Goal: Navigation & Orientation: Find specific page/section

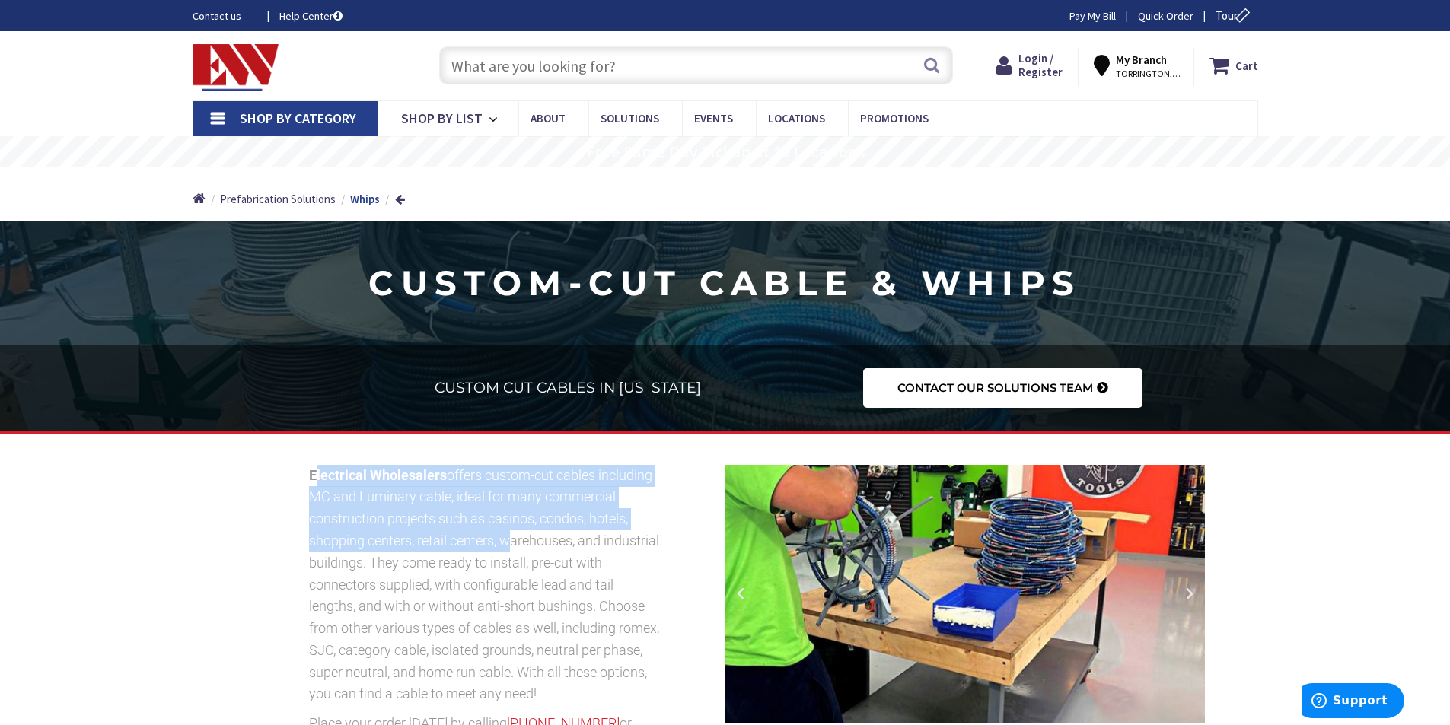
drag, startPoint x: 318, startPoint y: 471, endPoint x: 511, endPoint y: 540, distance: 205.1
click at [511, 540] on p "Electrical Wholesalers offers custom-cut cables including MC and Luminary cable…" at bounding box center [485, 585] width 353 height 241
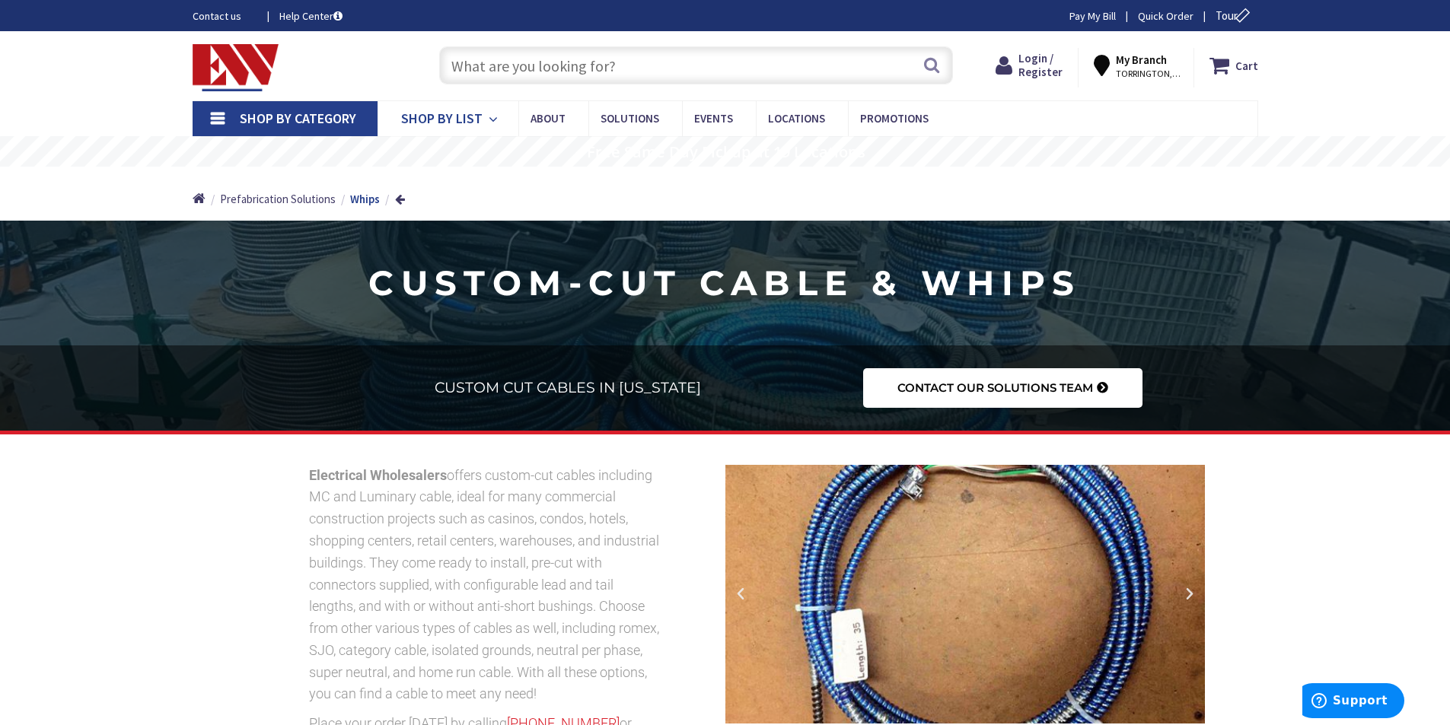
click at [463, 124] on span "Shop By List" at bounding box center [441, 119] width 81 height 18
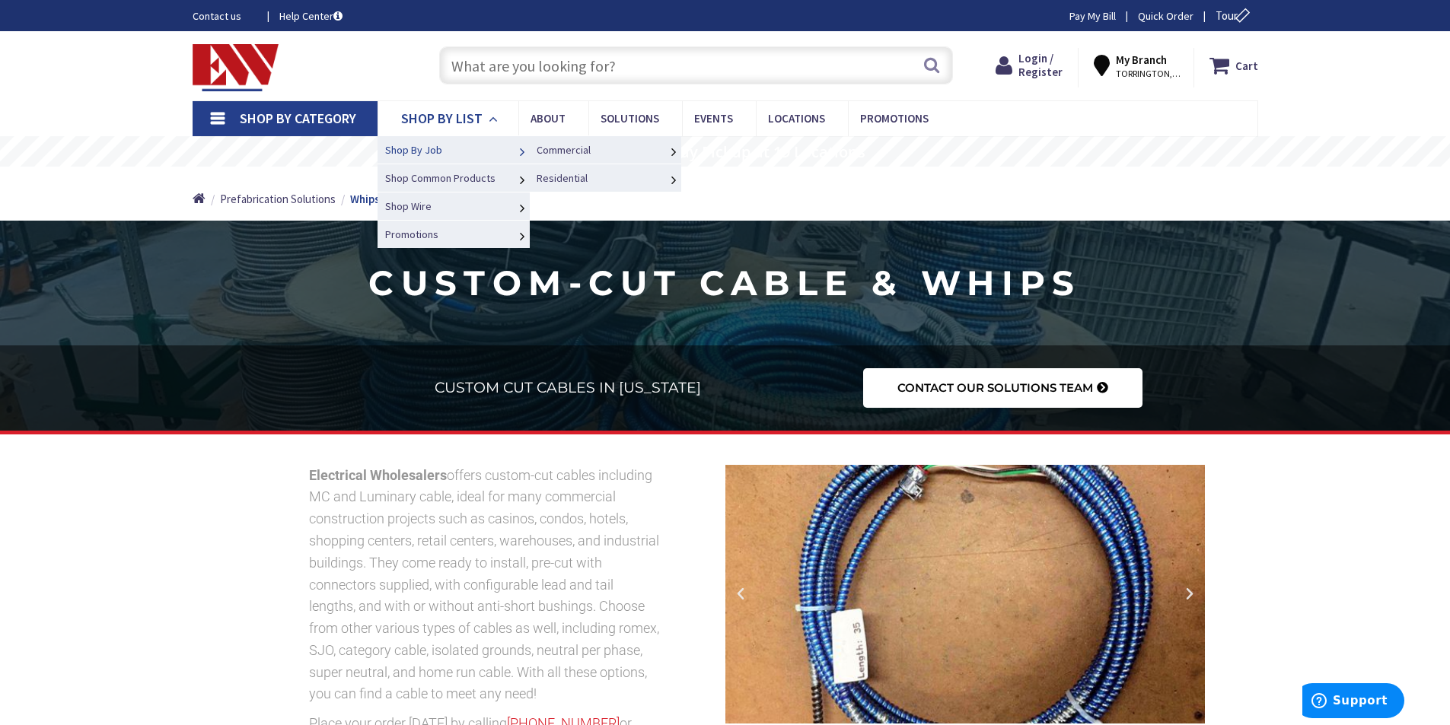
click at [460, 141] on link "Shop By Job" at bounding box center [453, 149] width 152 height 28
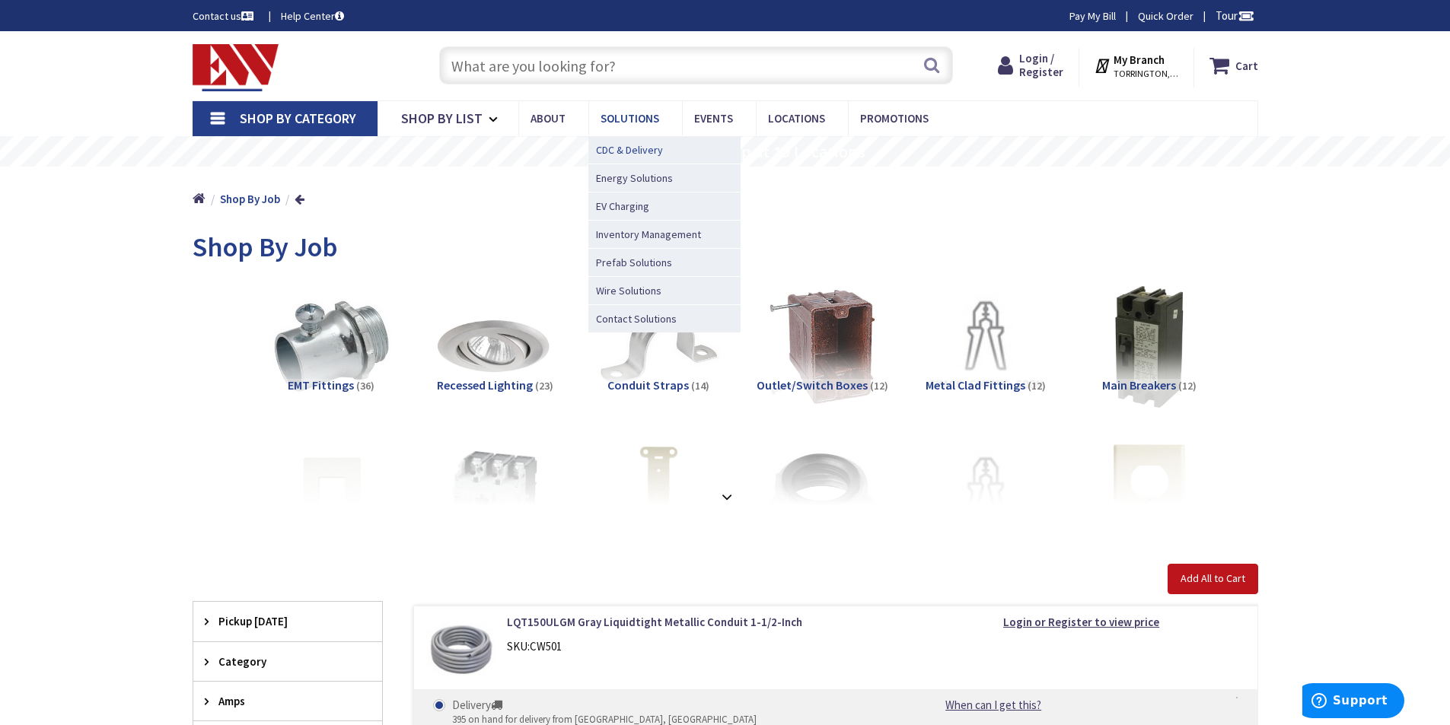
click at [623, 155] on span "CDC & Delivery" at bounding box center [629, 149] width 67 height 15
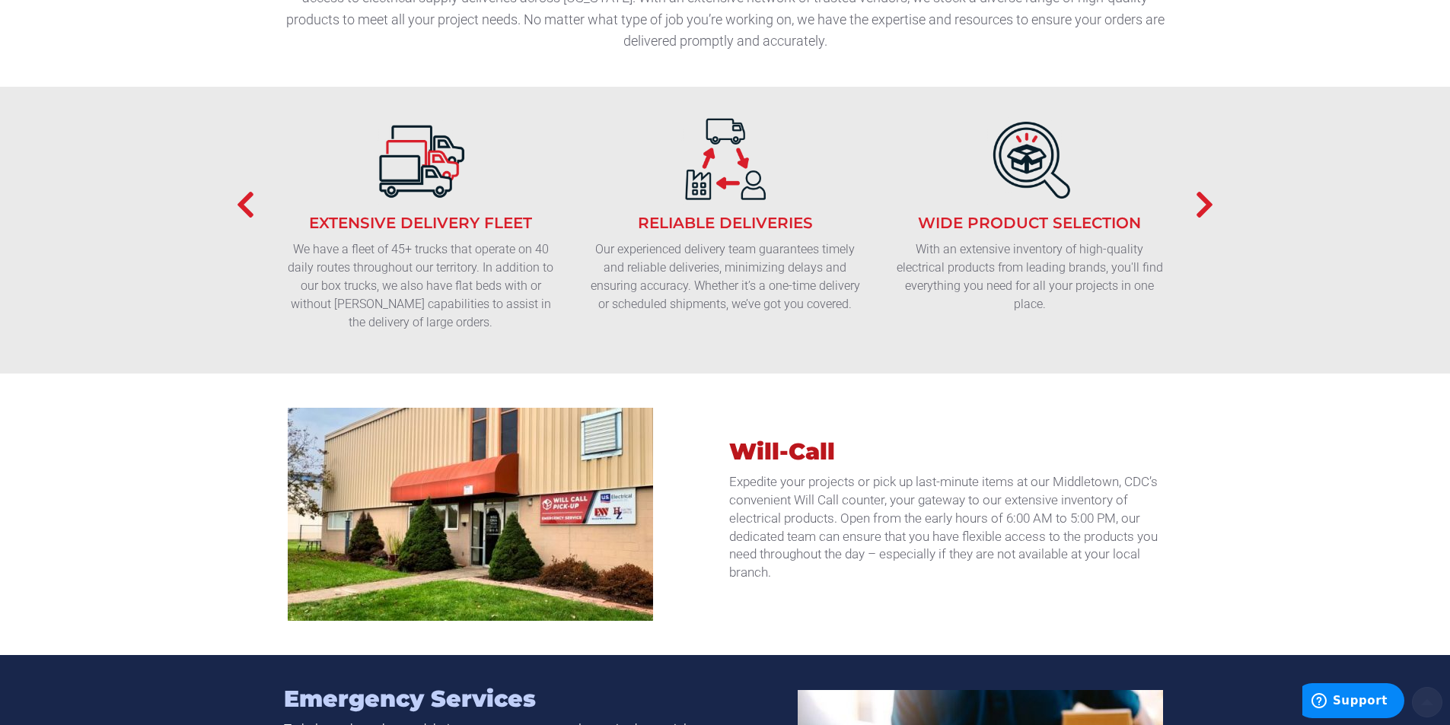
scroll to position [634, 0]
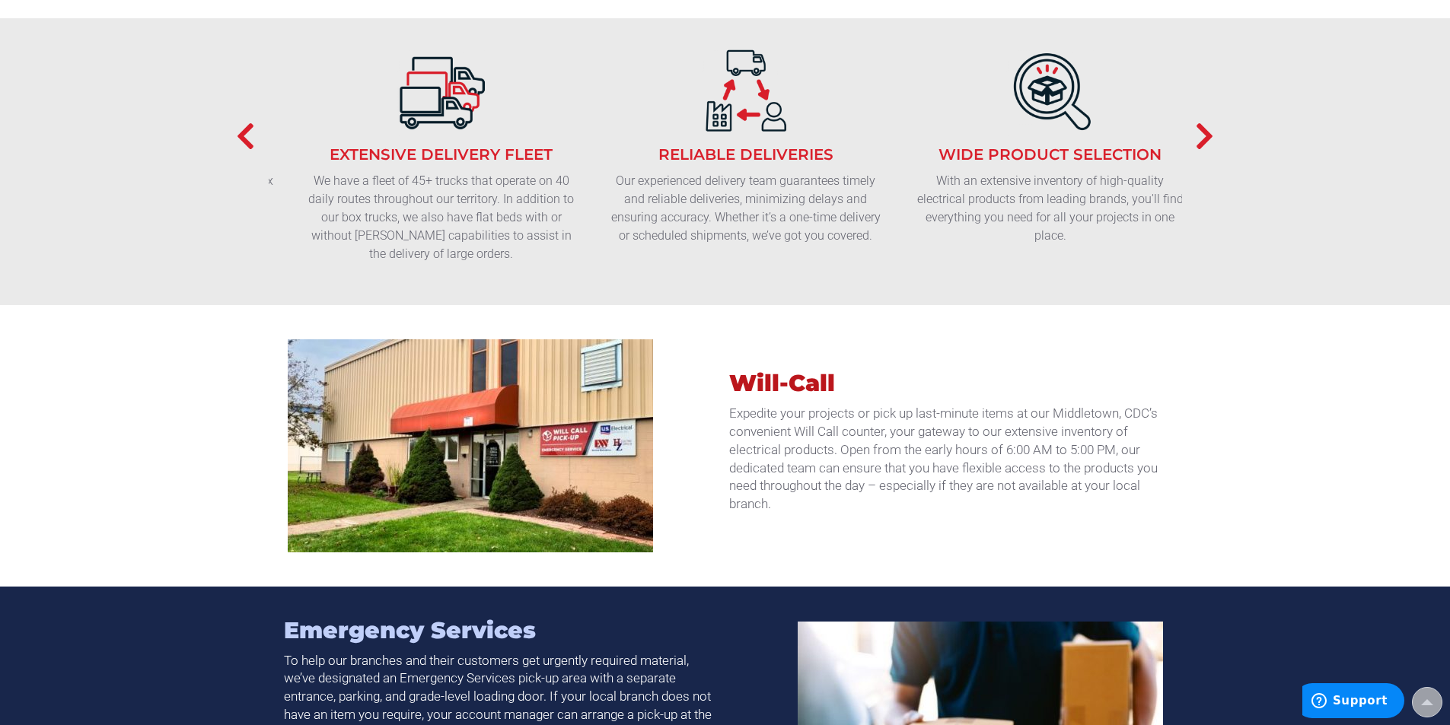
drag, startPoint x: 527, startPoint y: 247, endPoint x: 548, endPoint y: 243, distance: 21.0
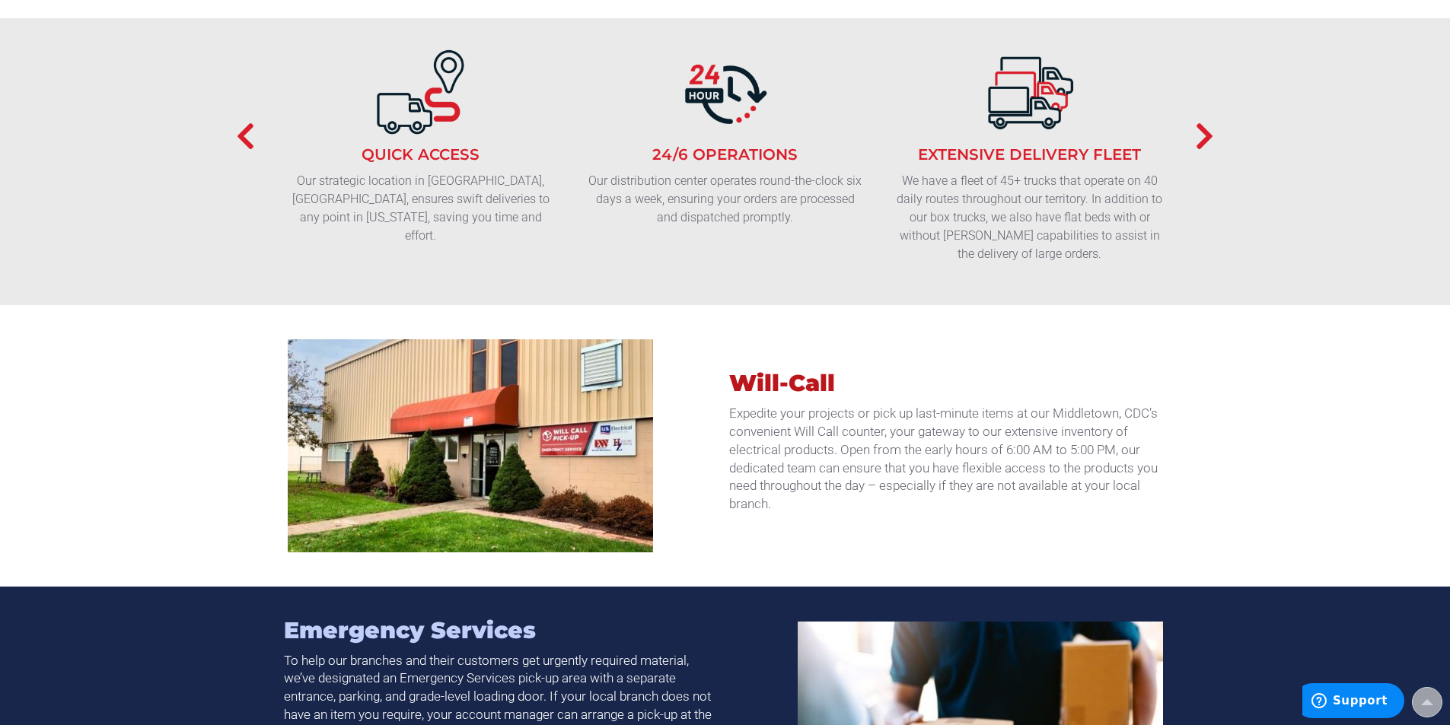
click at [1233, 109] on section "Safe Handling Your electrical supplies are in safe hands with us. We handle eac…" at bounding box center [725, 161] width 1450 height 286
click at [1204, 121] on icon "button" at bounding box center [1204, 136] width 19 height 30
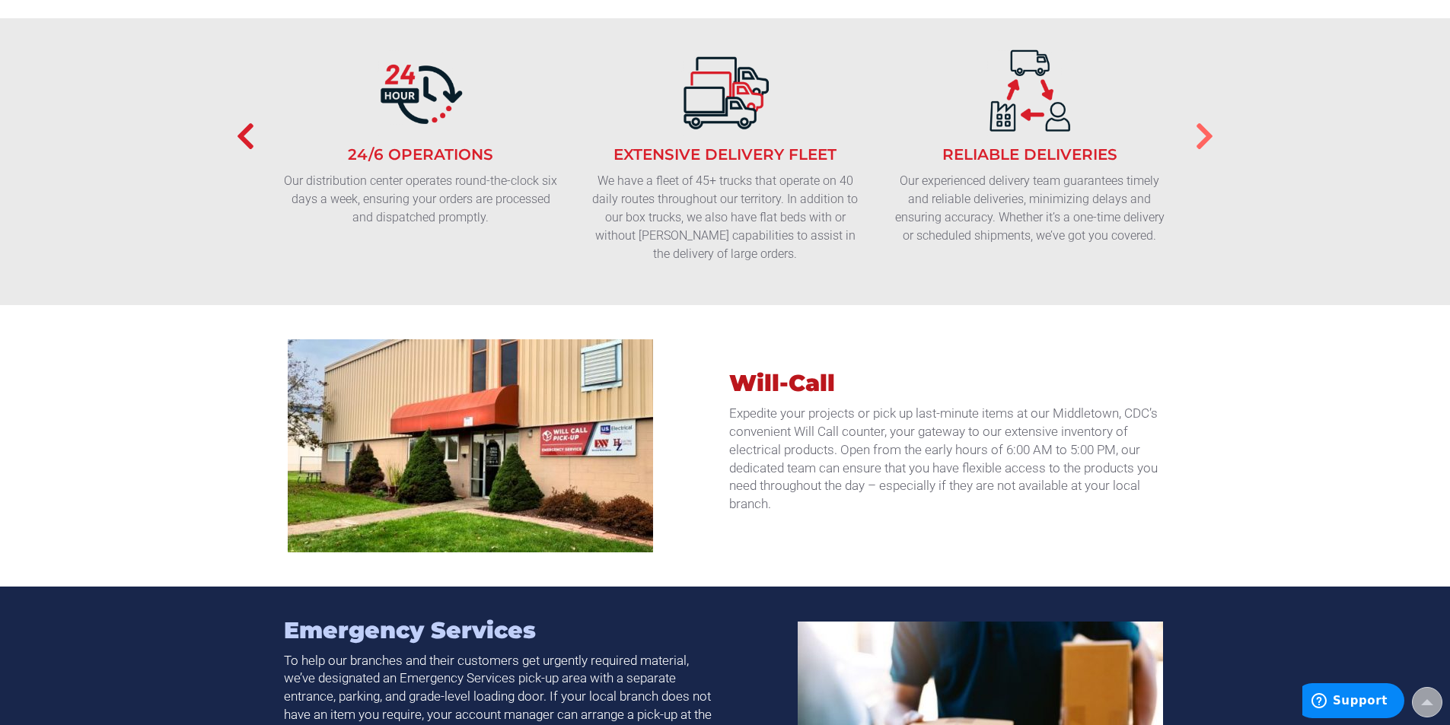
click at [1204, 121] on icon "button" at bounding box center [1204, 136] width 19 height 30
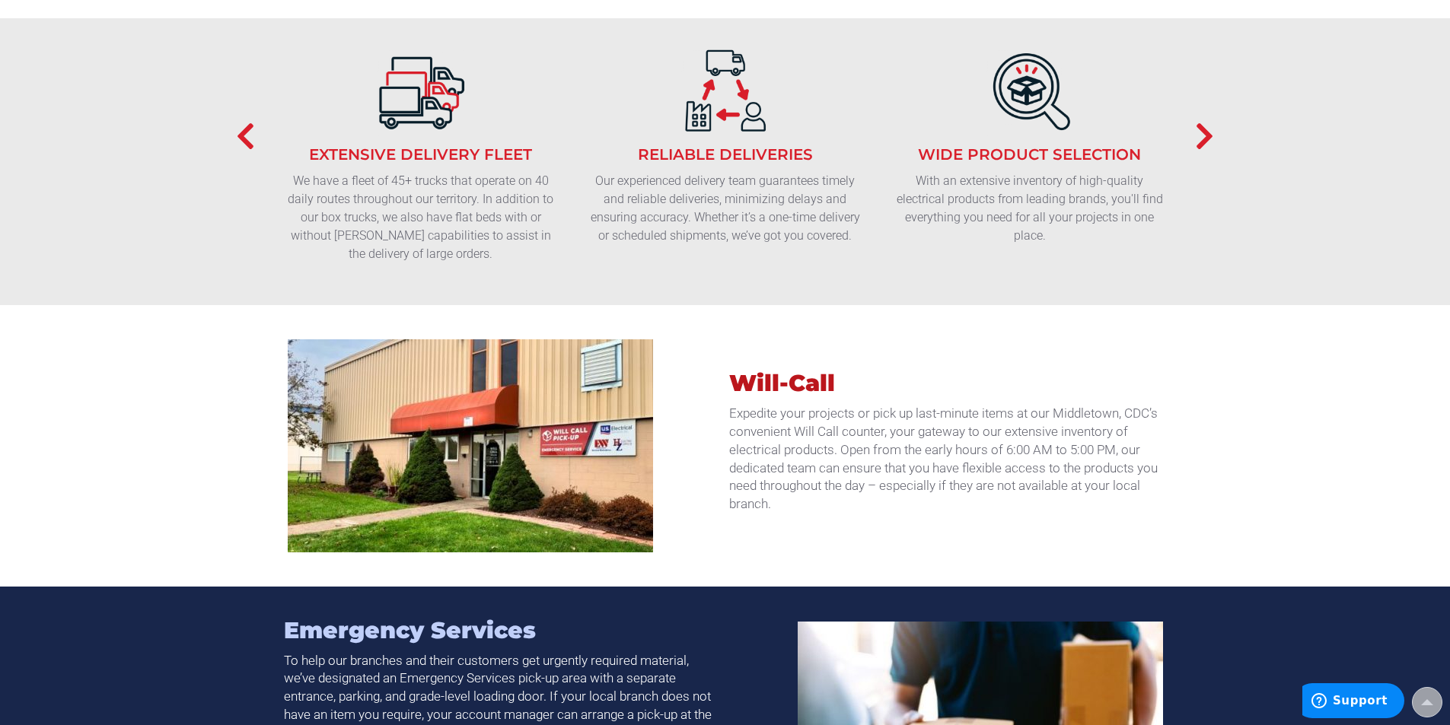
scroll to position [0, 0]
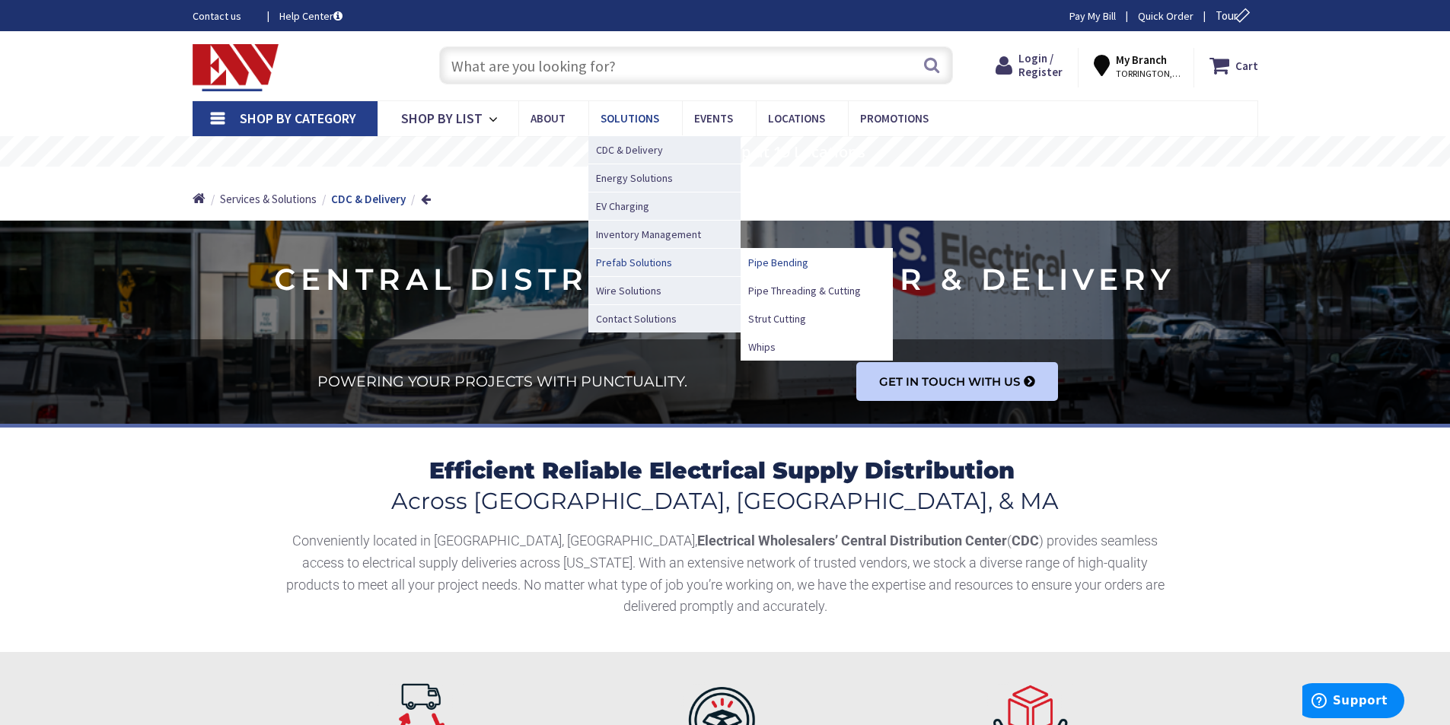
click at [787, 257] on span "Pipe Bending" at bounding box center [778, 262] width 60 height 15
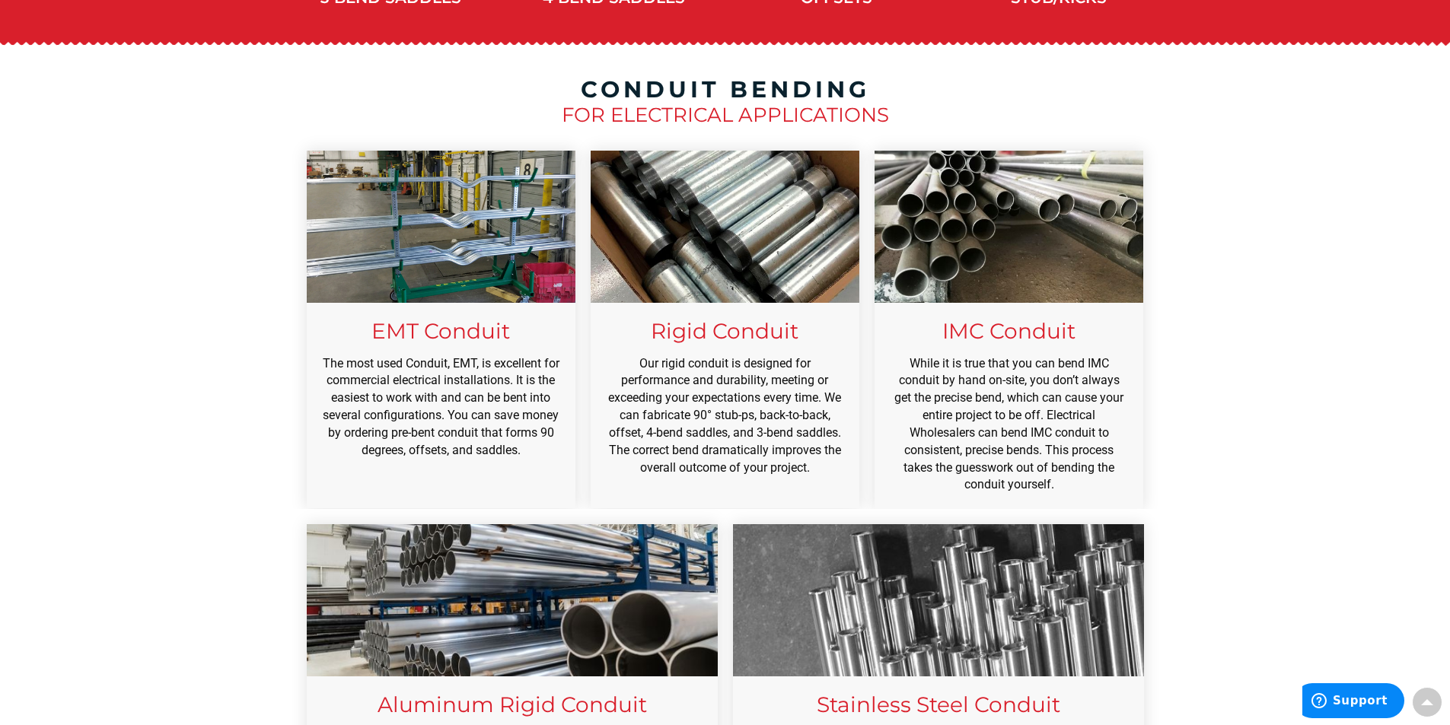
scroll to position [1268, 0]
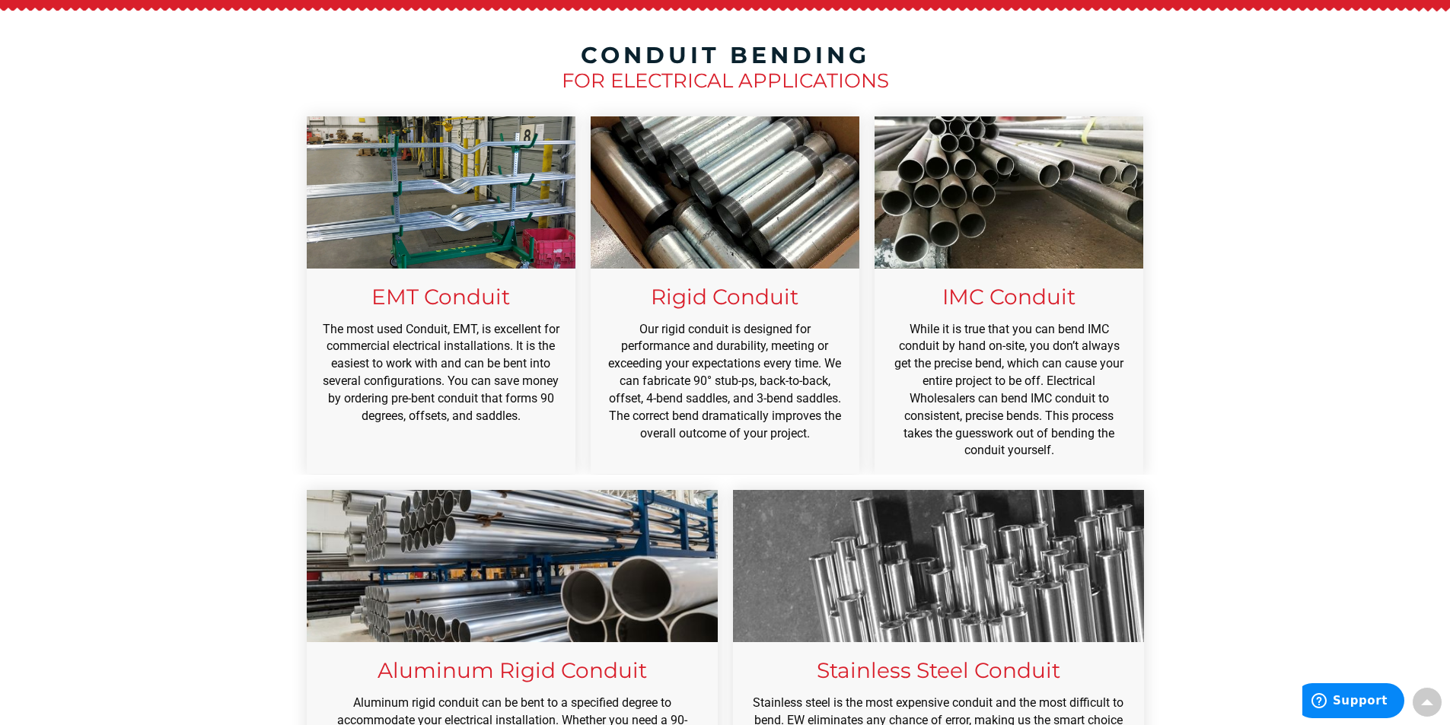
click at [469, 154] on img at bounding box center [441, 192] width 269 height 152
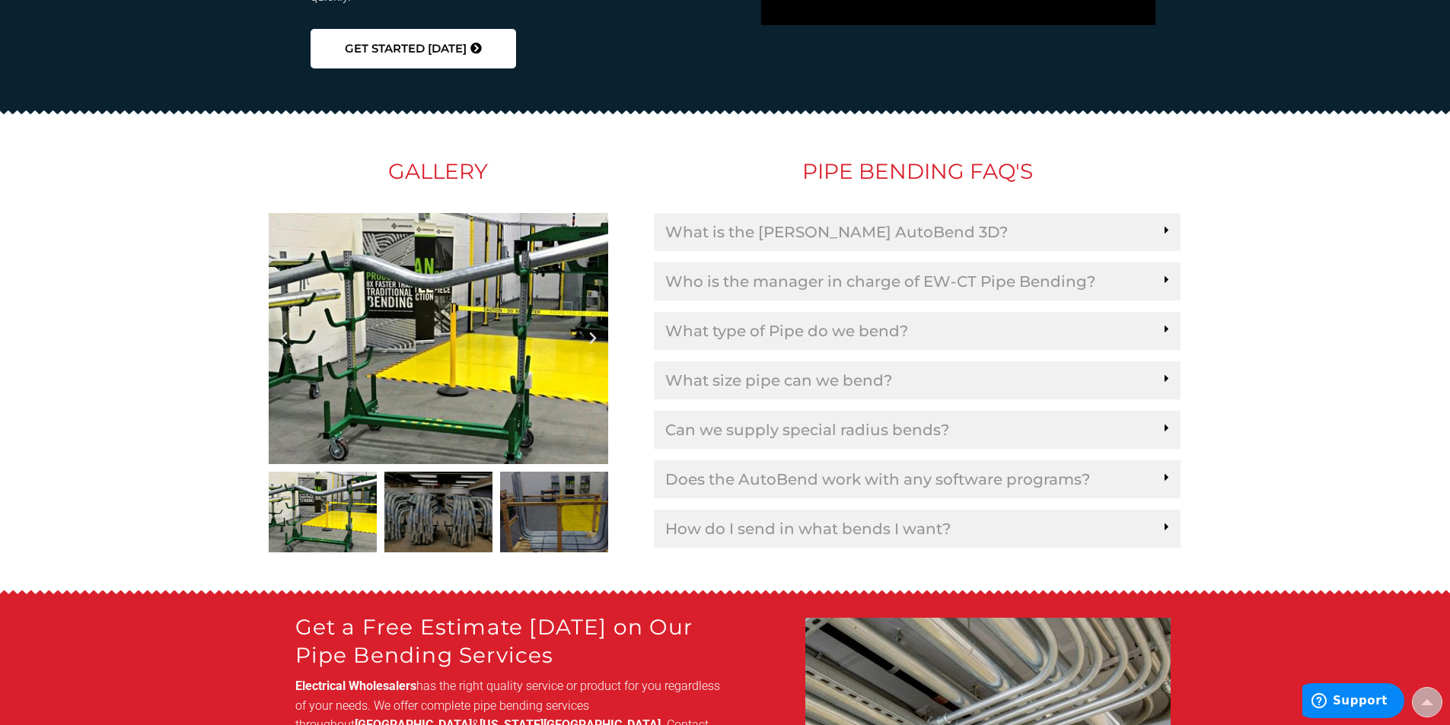
scroll to position [2436, 0]
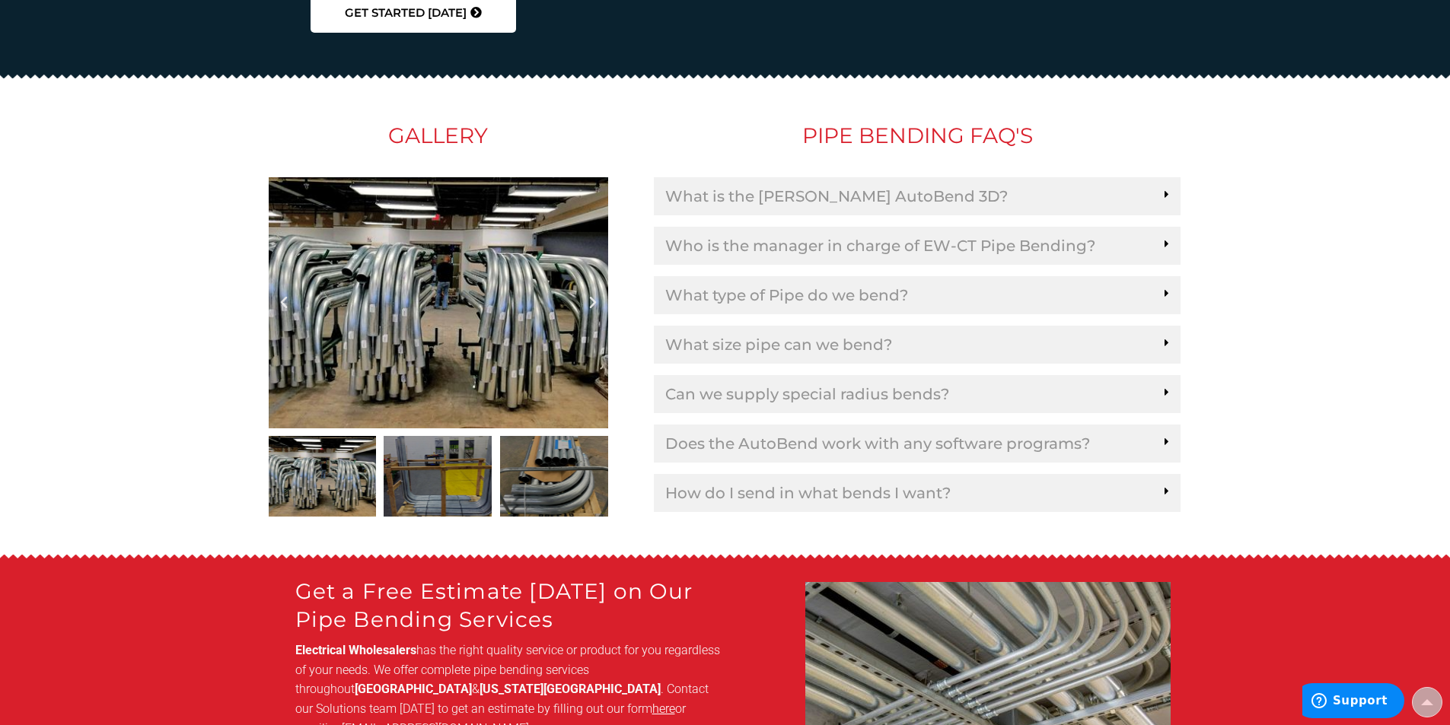
click at [1078, 177] on div "What is the [PERSON_NAME] AutoBend 3D?" at bounding box center [917, 196] width 527 height 38
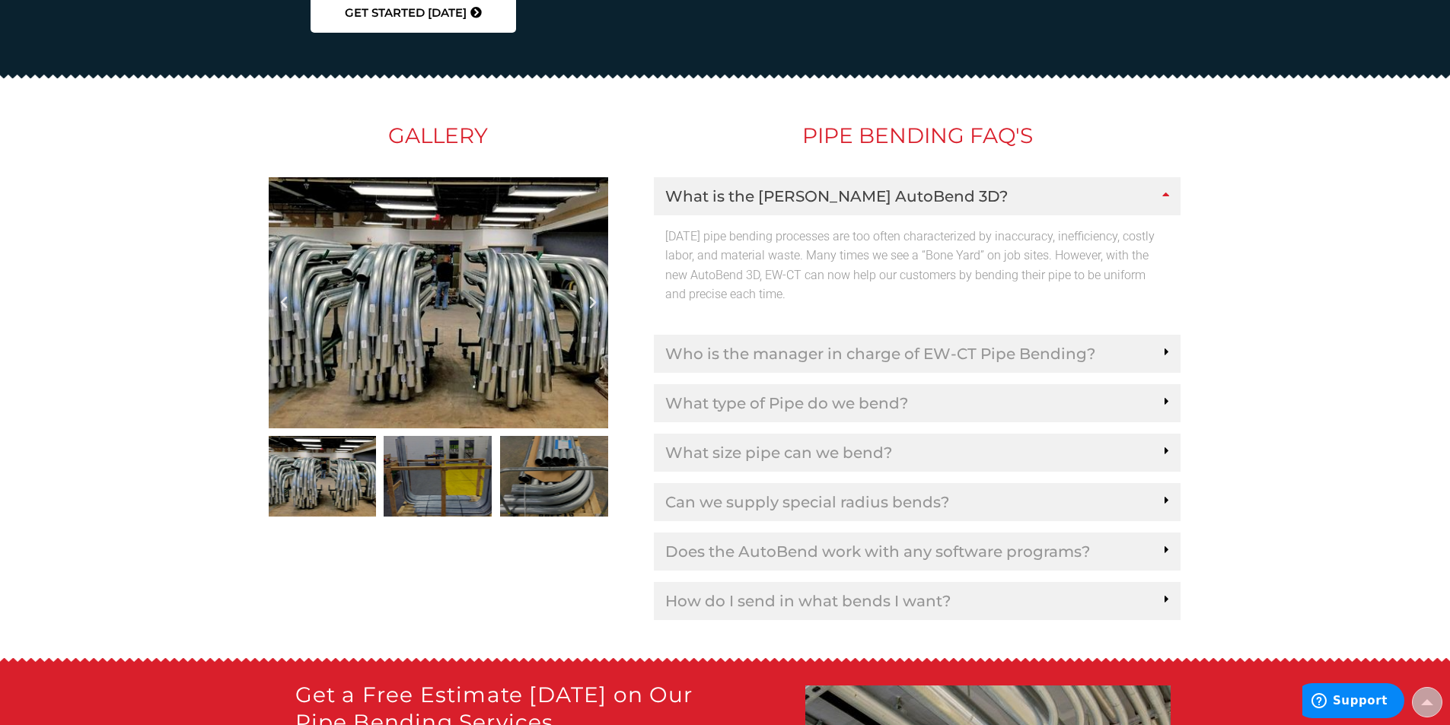
click at [811, 256] on p "Today’s pipe bending processes are too often characterized by inaccuracy, ineff…" at bounding box center [917, 266] width 504 height 78
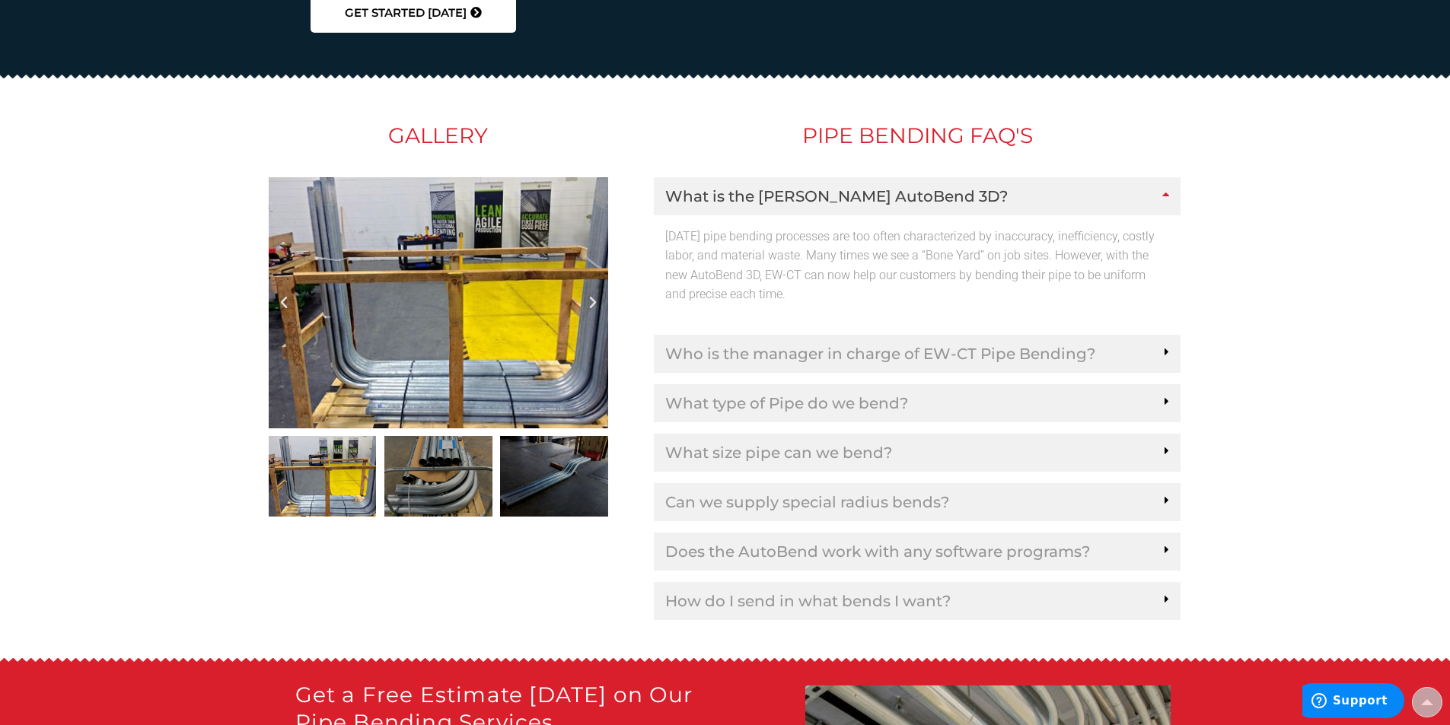
click at [812, 335] on div "Who is the manager in charge of EW-CT Pipe Bending?" at bounding box center [917, 354] width 527 height 38
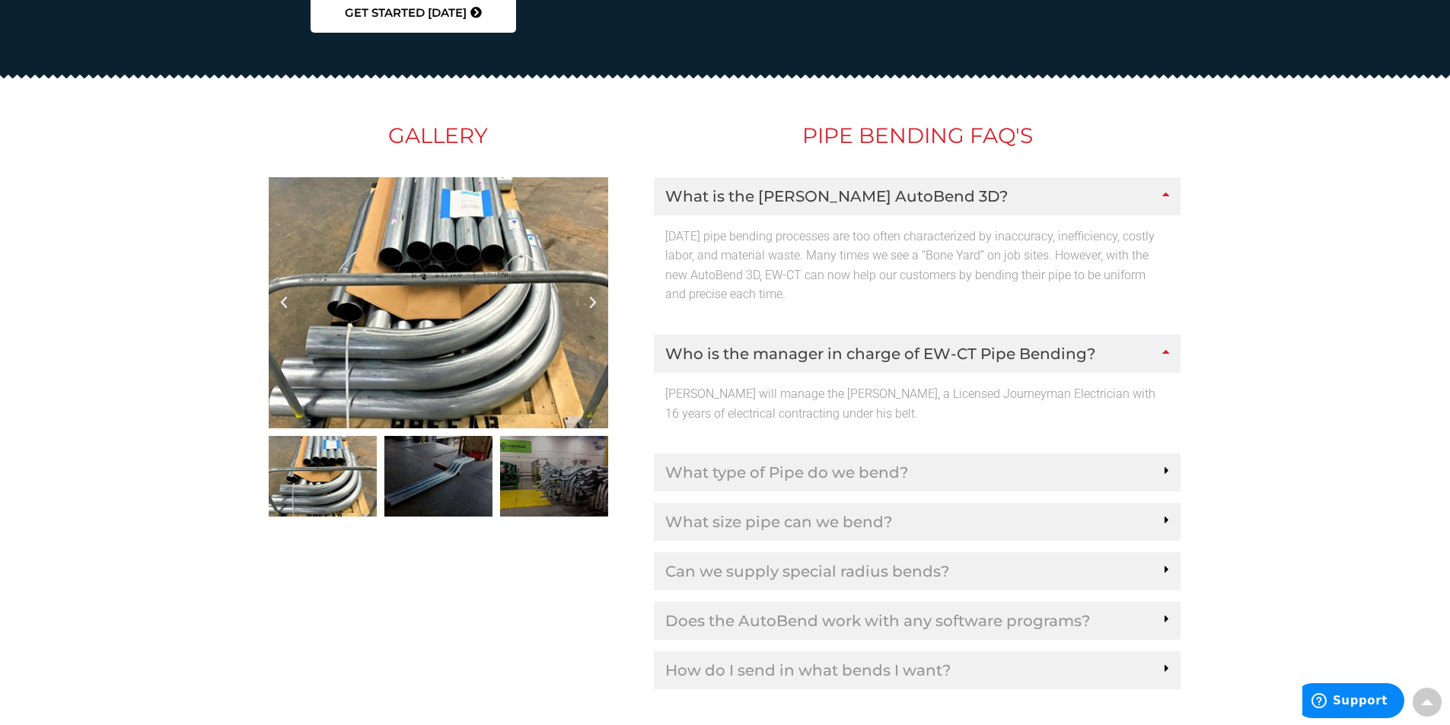
click at [814, 454] on div "What type of Pipe do we bend?" at bounding box center [917, 473] width 527 height 38
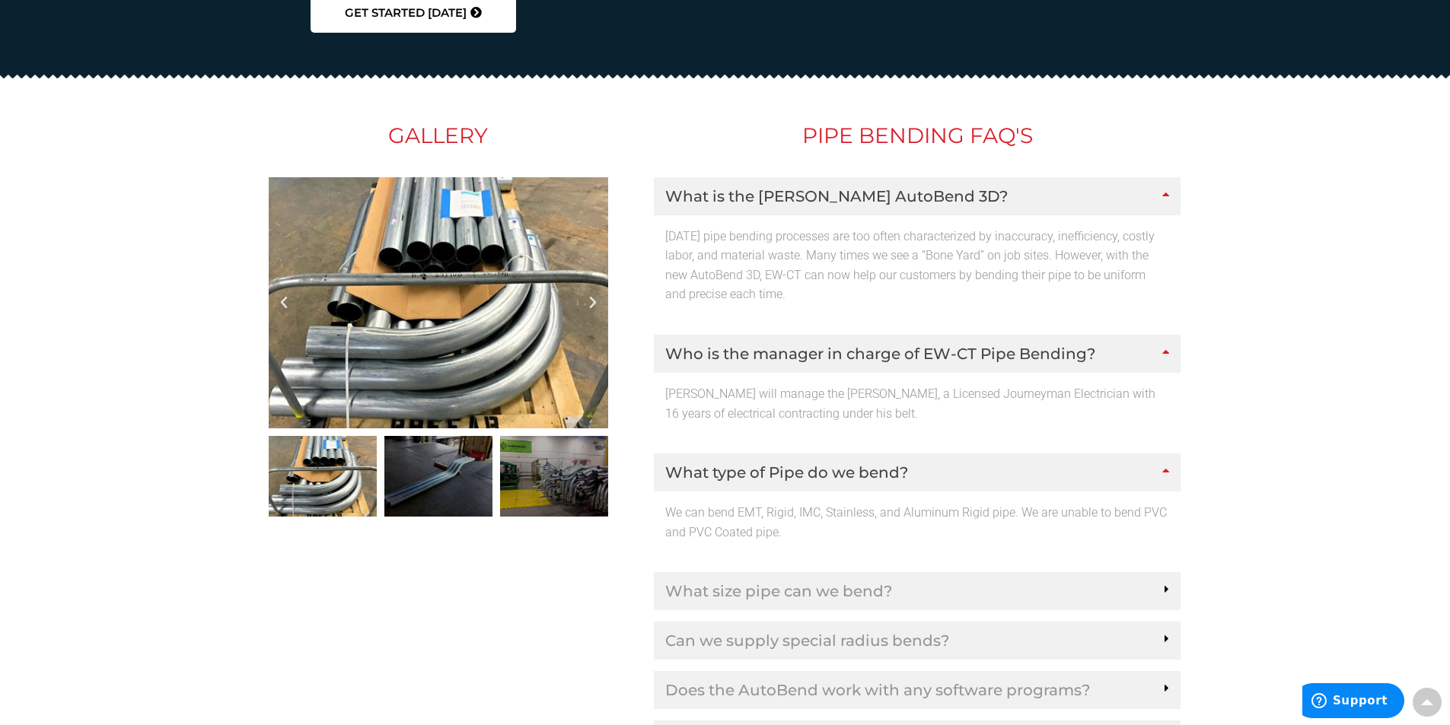
click at [814, 584] on link "What size pipe can we bend?" at bounding box center [778, 591] width 227 height 15
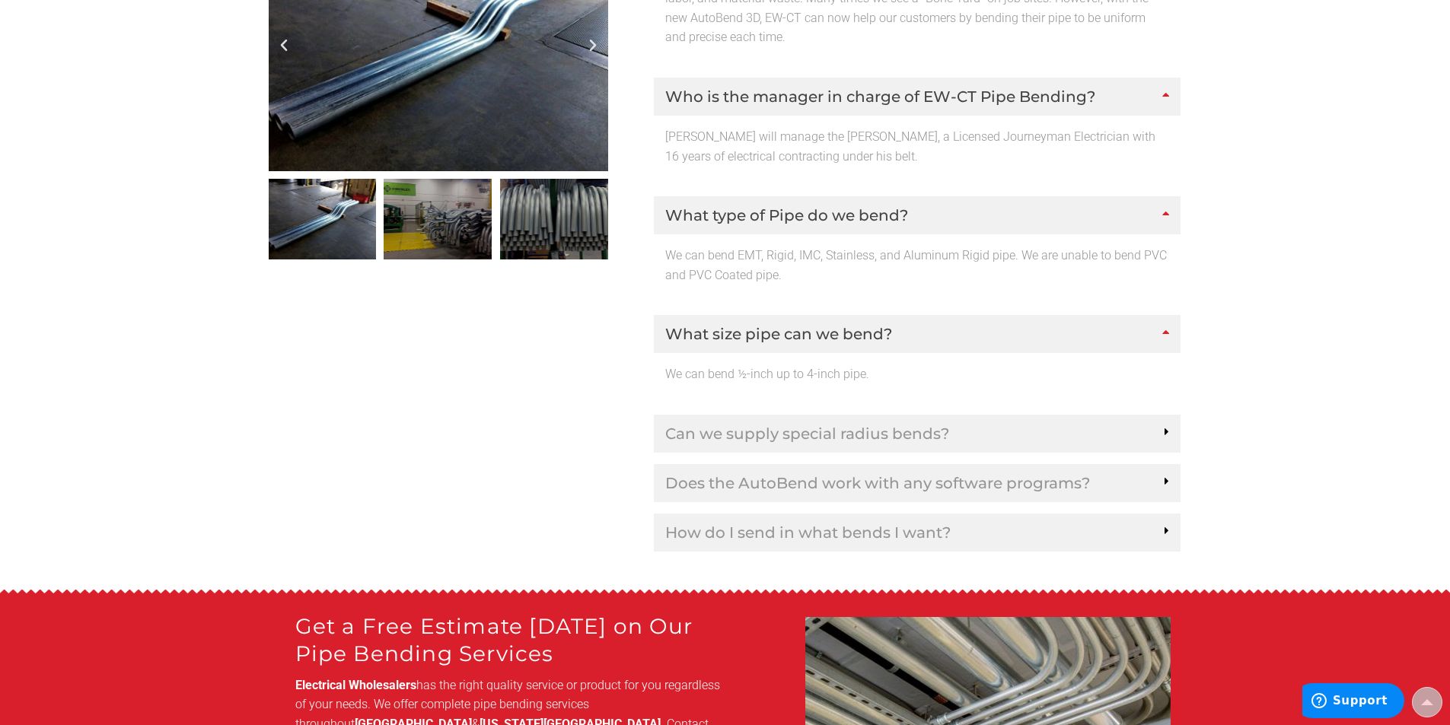
scroll to position [2722, 0]
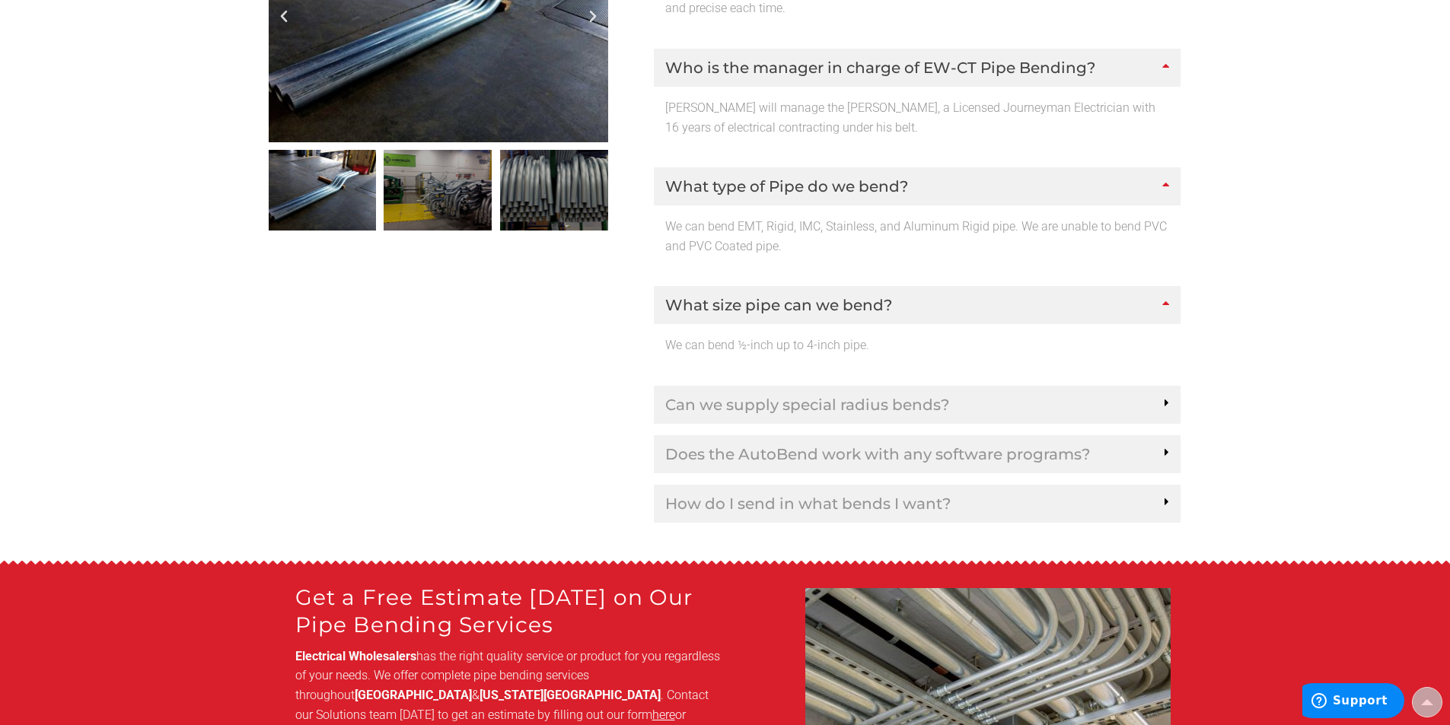
click at [900, 386] on div "Can we supply special radius bends?" at bounding box center [917, 405] width 527 height 38
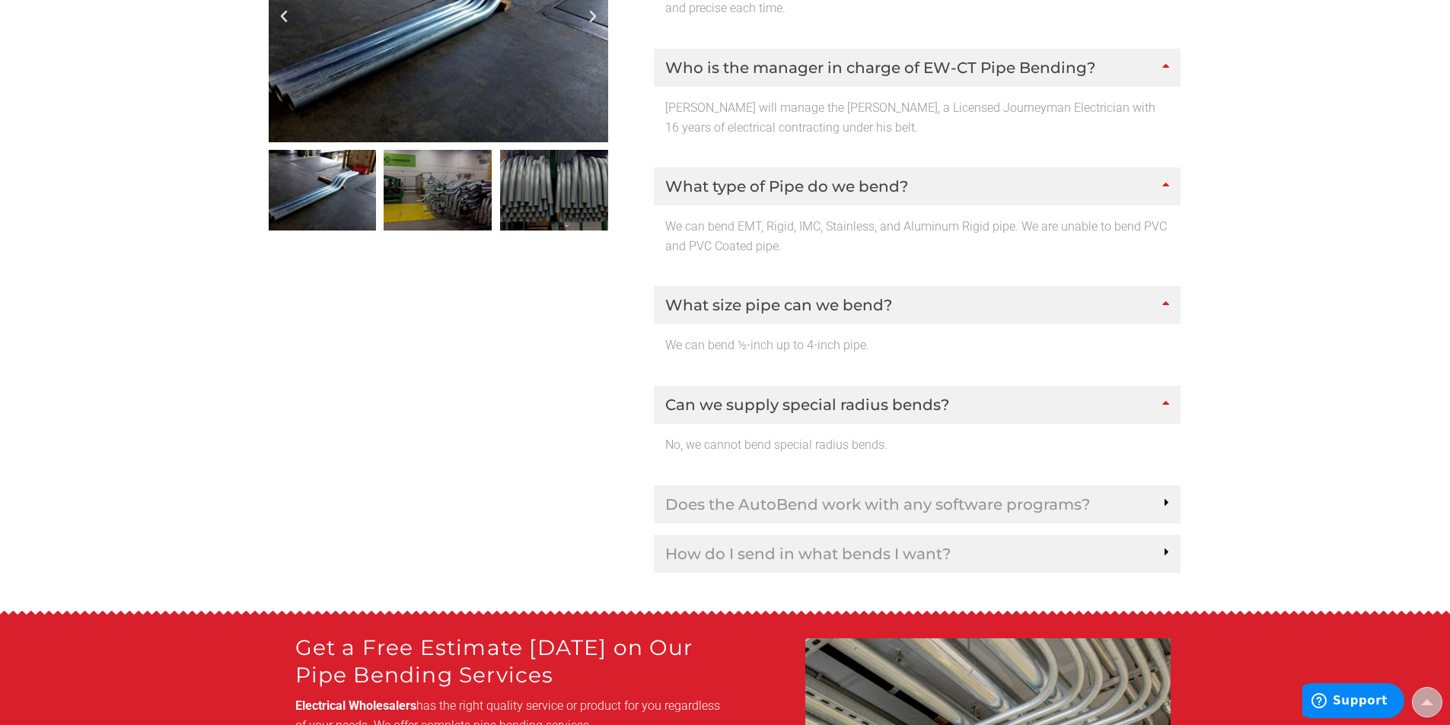
click at [901, 486] on div "Does the AutoBend work with any software programs?" at bounding box center [917, 505] width 527 height 38
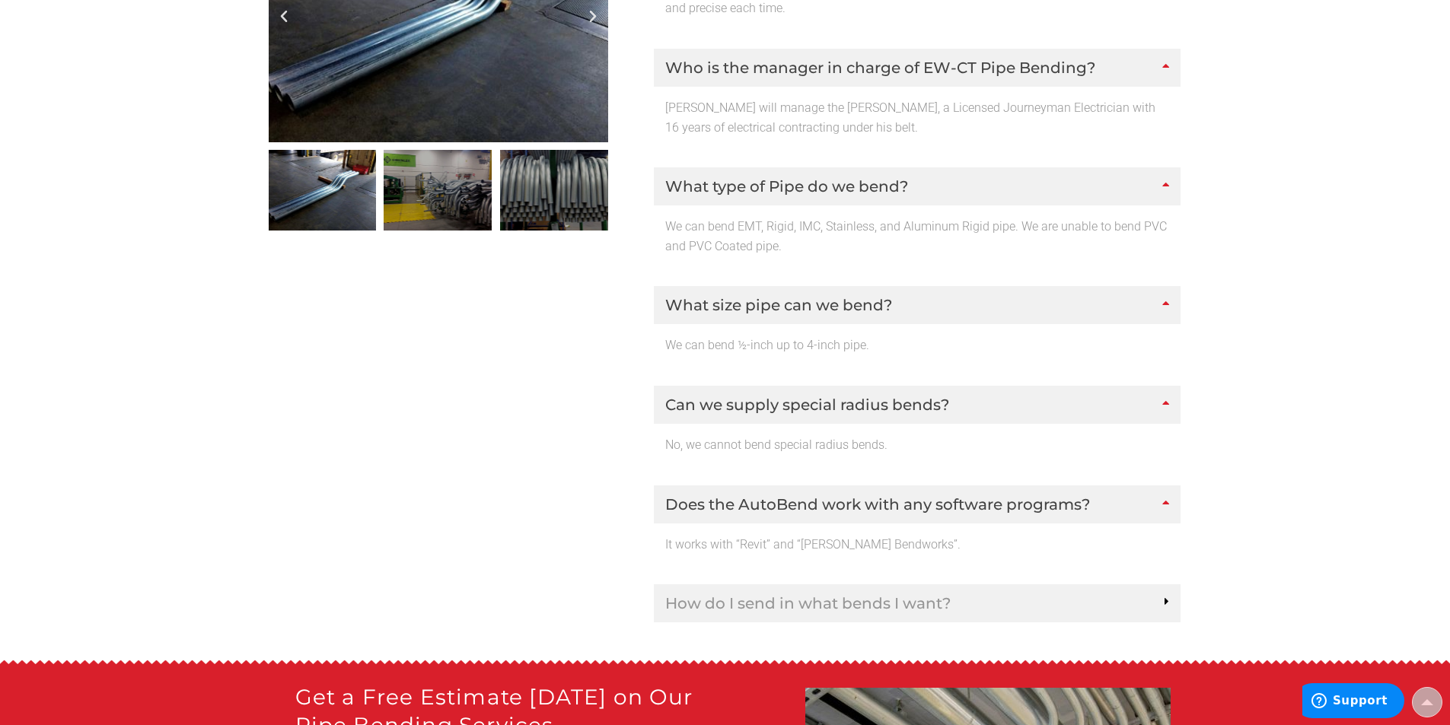
click at [884, 596] on link "How do I send in what bends I want?" at bounding box center [807, 603] width 285 height 15
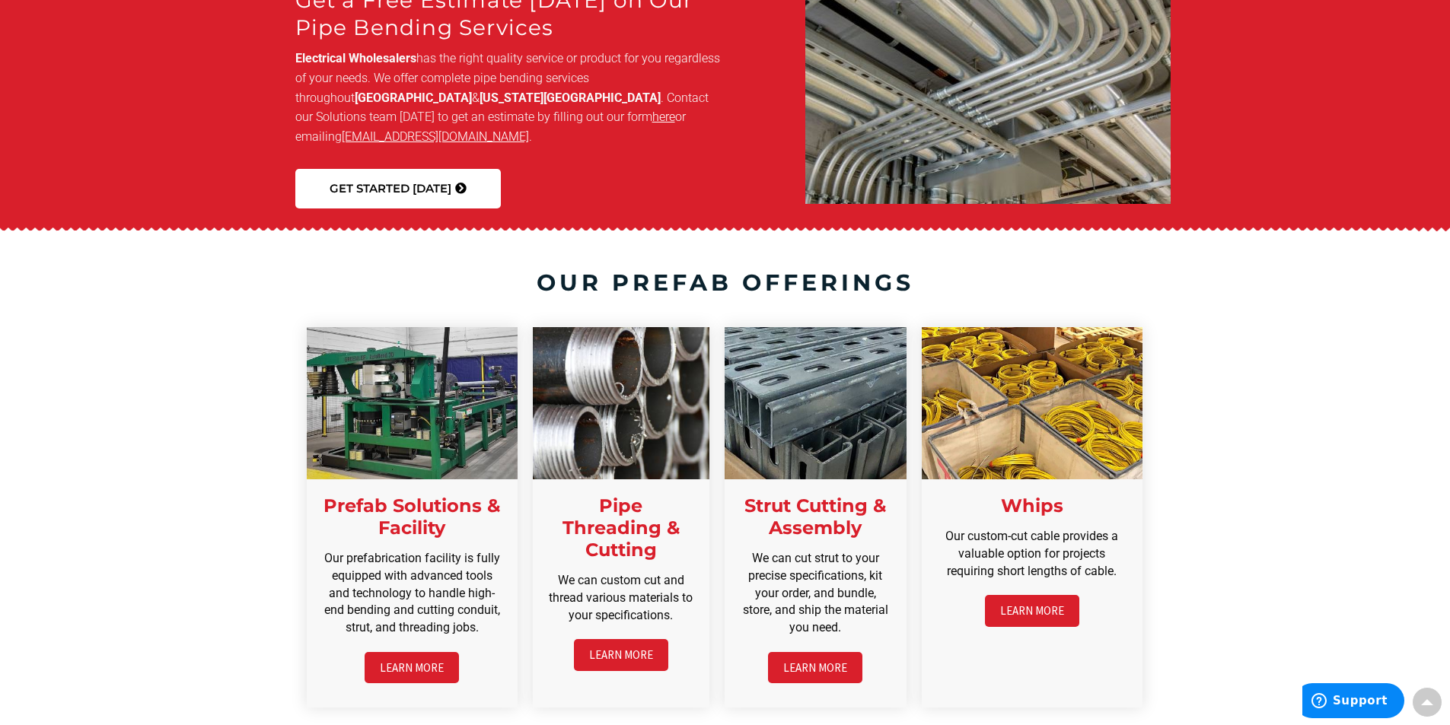
scroll to position [3780, 0]
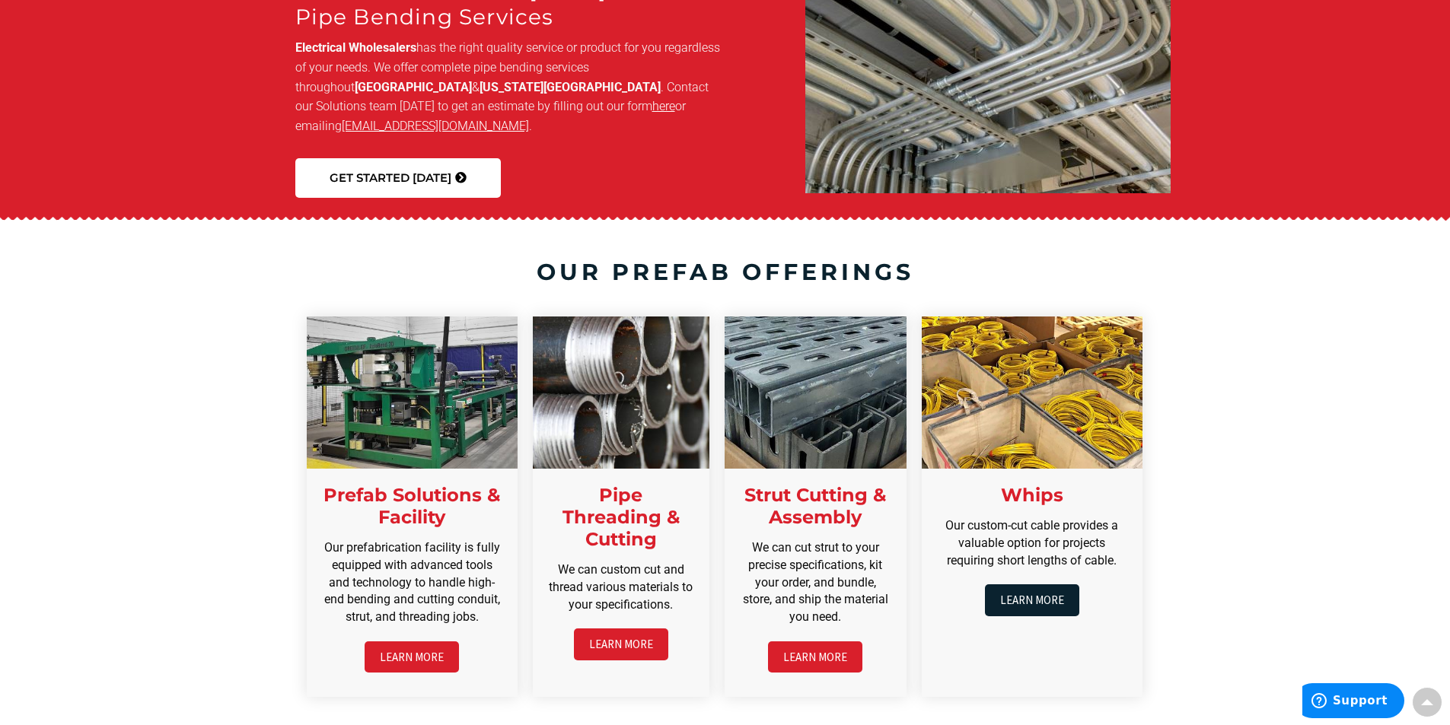
click at [1055, 584] on link "LEARN MORE" at bounding box center [1032, 599] width 94 height 31
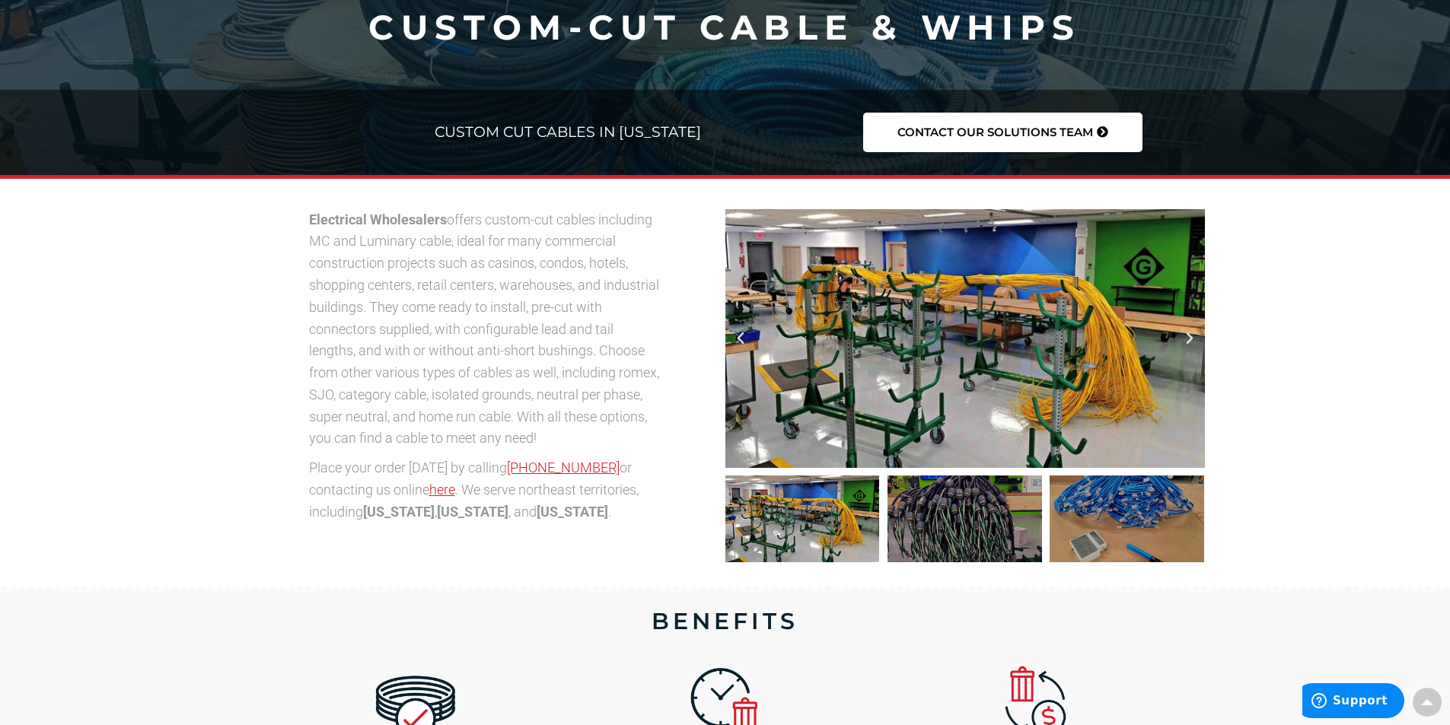
scroll to position [263, 0]
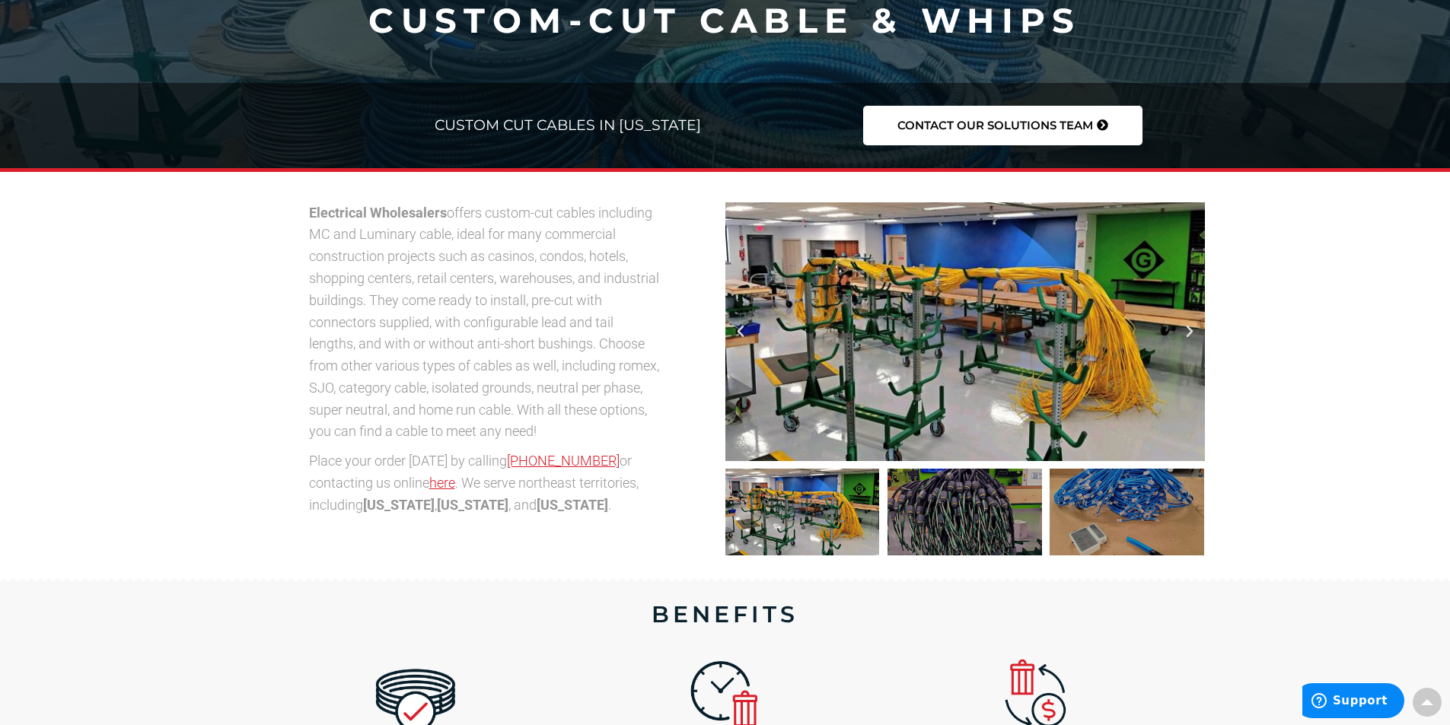
click at [1034, 315] on div at bounding box center [964, 331] width 479 height 259
click at [828, 489] on div at bounding box center [802, 512] width 154 height 87
click at [961, 511] on div at bounding box center [964, 512] width 154 height 87
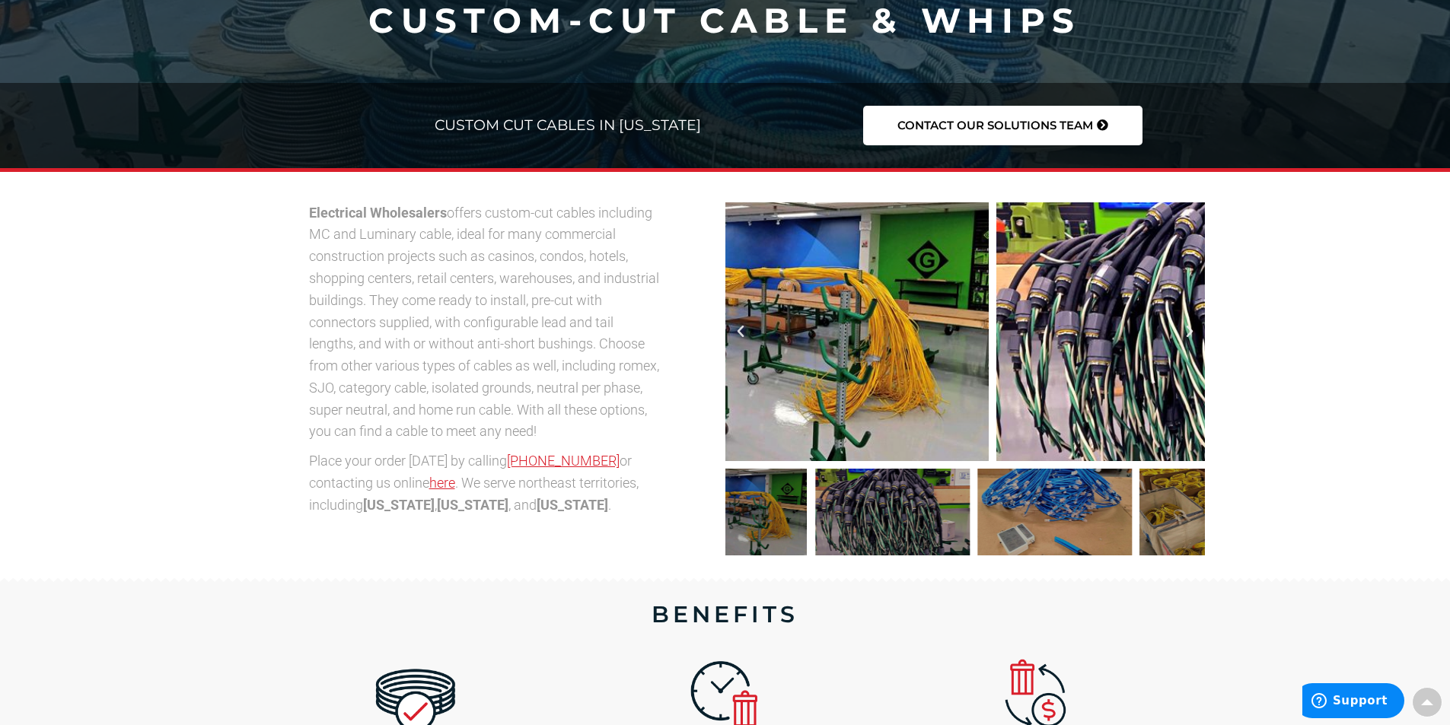
drag, startPoint x: 1123, startPoint y: 511, endPoint x: 882, endPoint y: 513, distance: 240.5
click at [883, 513] on div at bounding box center [892, 512] width 154 height 87
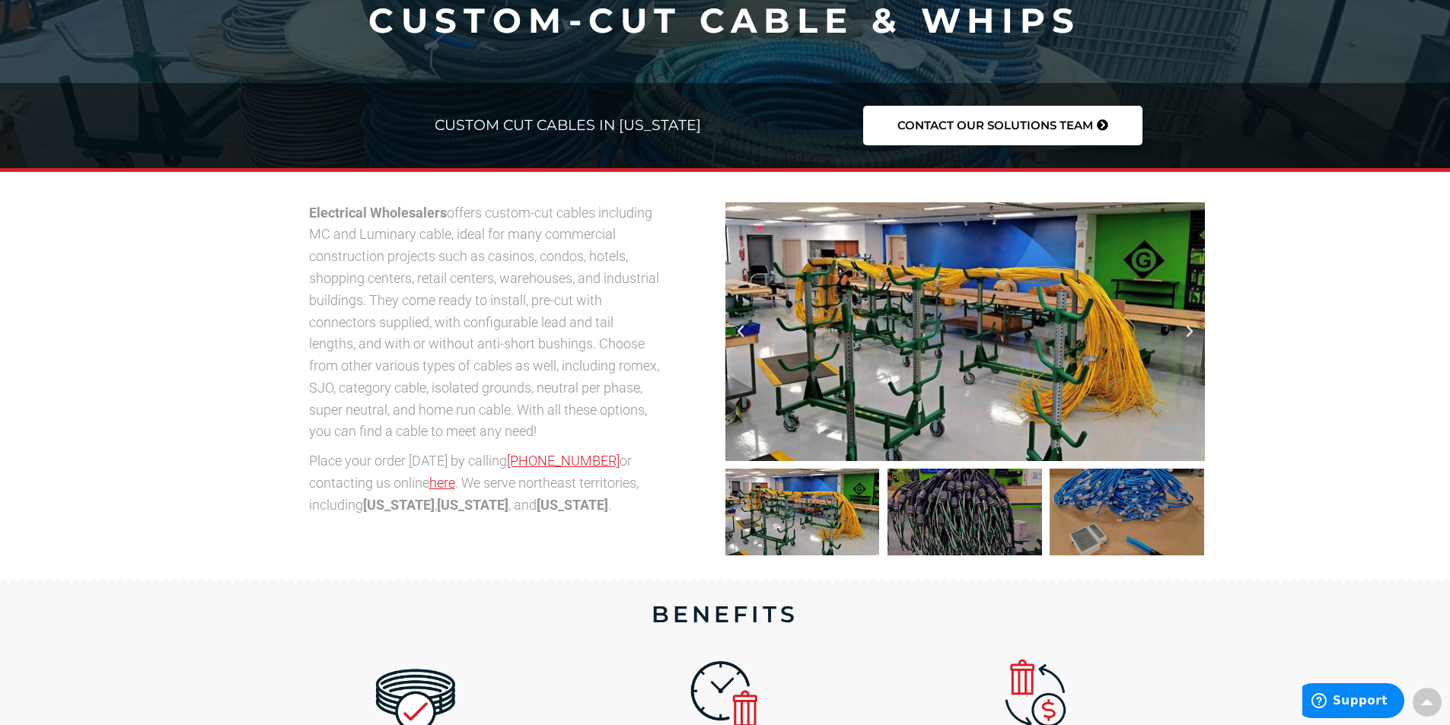
click at [1197, 335] on div at bounding box center [964, 331] width 479 height 259
click at [1179, 329] on div at bounding box center [964, 331] width 479 height 259
click at [1188, 333] on icon "Next slide" at bounding box center [1189, 331] width 15 height 15
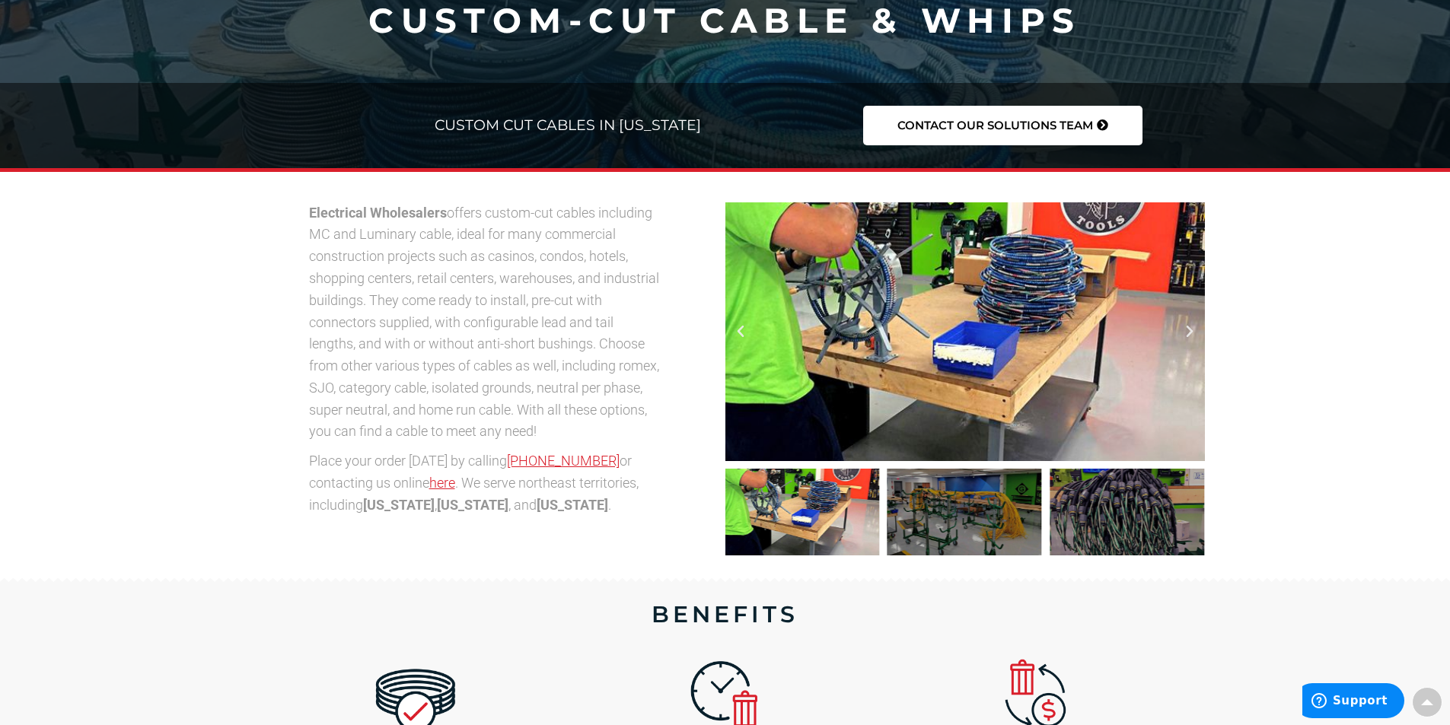
click at [1188, 333] on icon "Next slide" at bounding box center [1189, 331] width 15 height 15
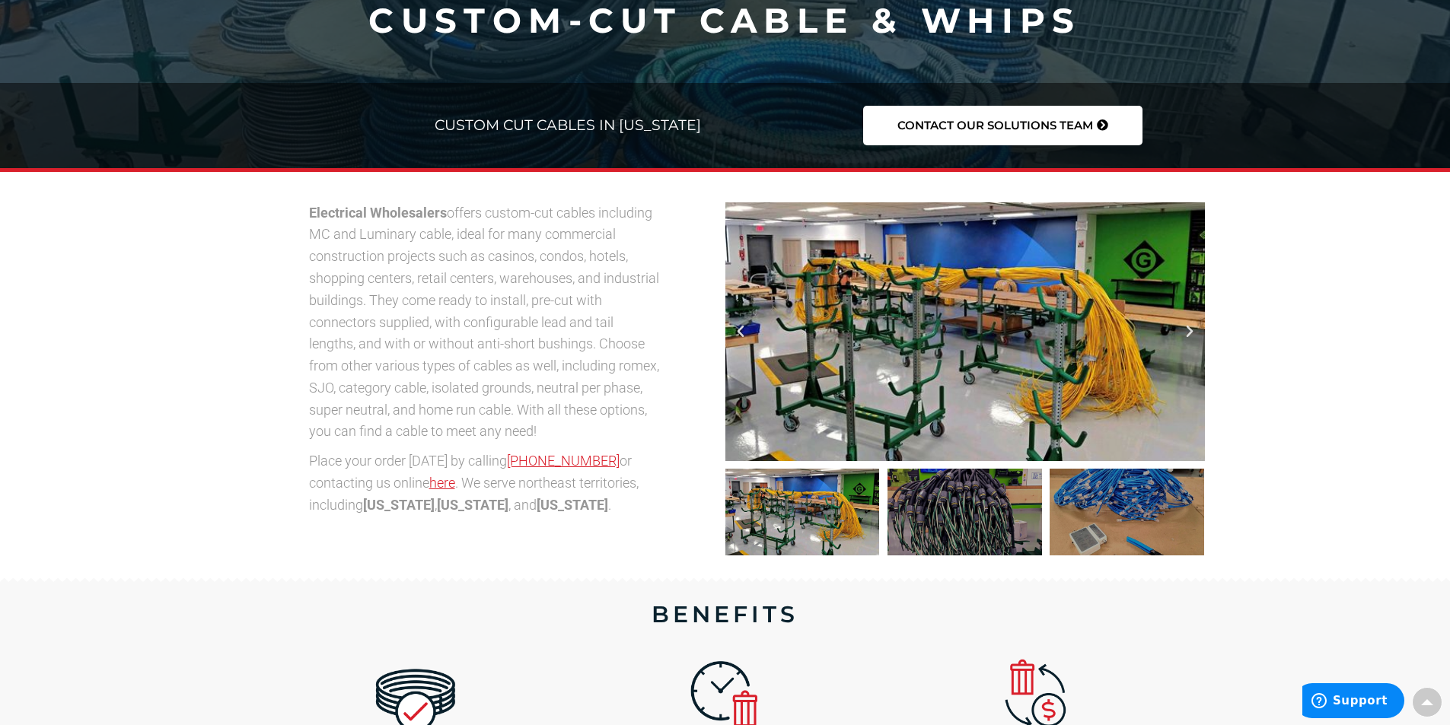
click at [1188, 333] on icon "Next slide" at bounding box center [1189, 331] width 15 height 15
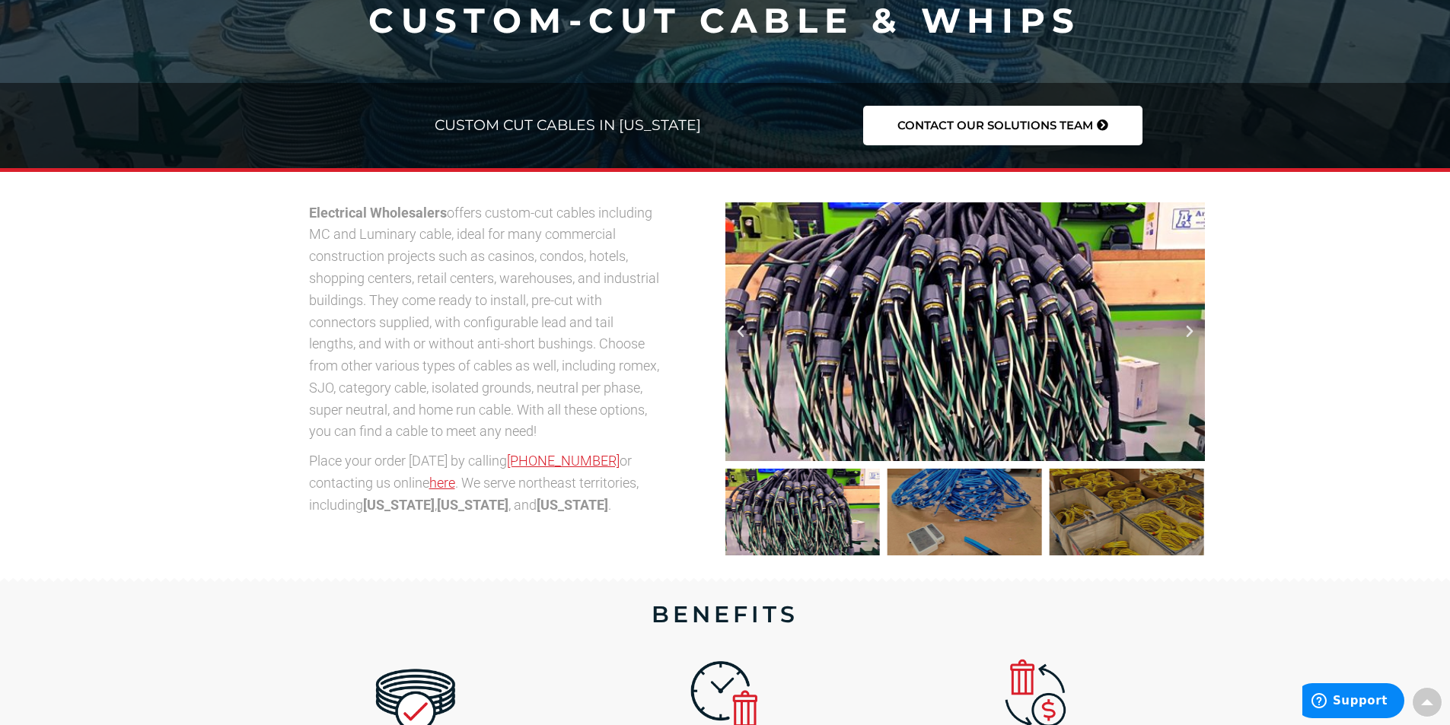
click at [1188, 333] on icon "Next slide" at bounding box center [1189, 331] width 15 height 15
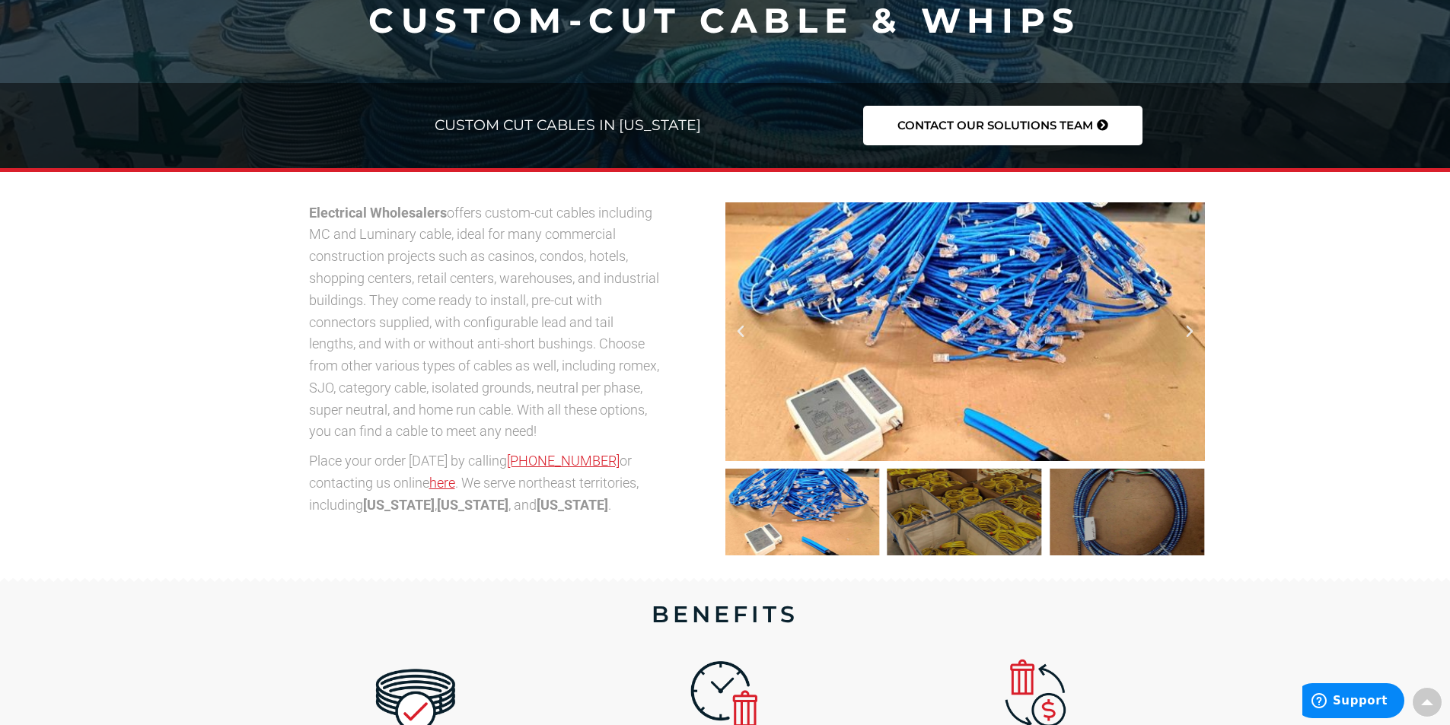
click at [1188, 333] on icon "Next slide" at bounding box center [1189, 331] width 15 height 15
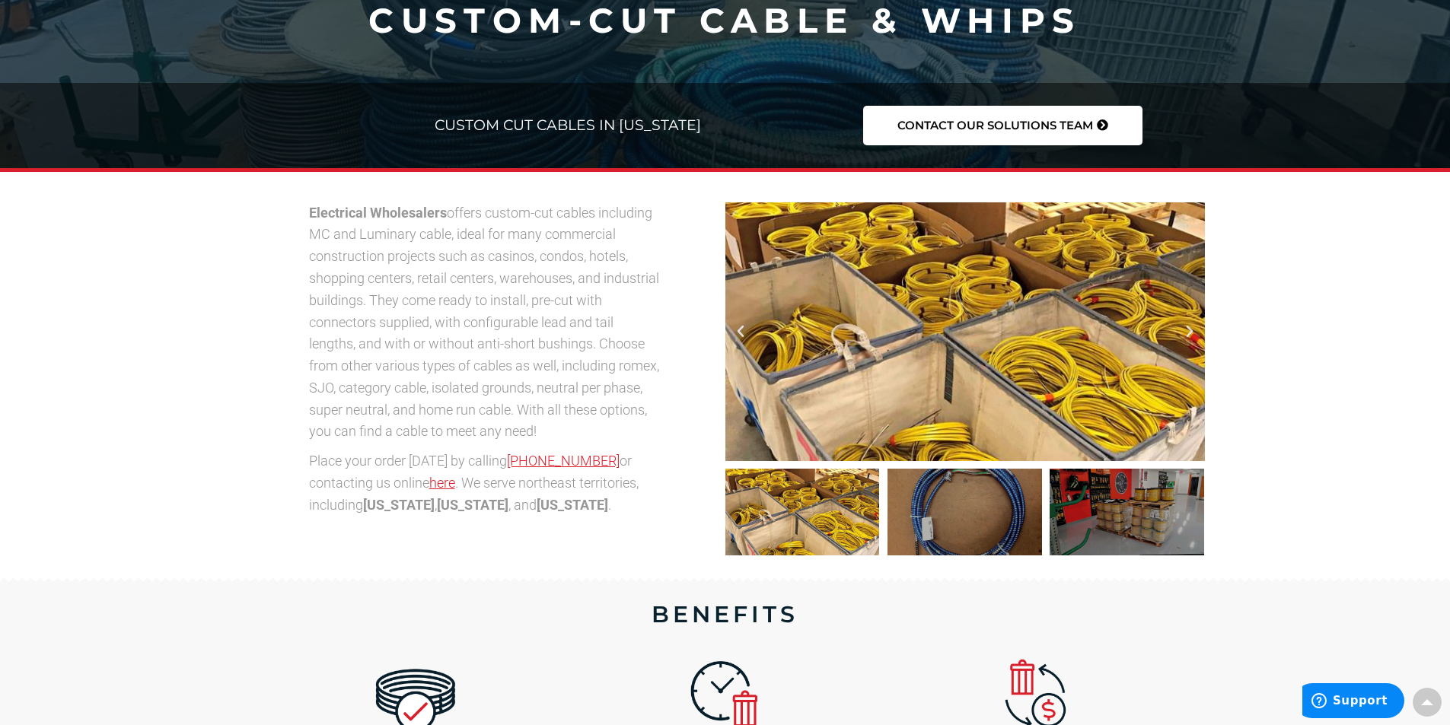
click at [1188, 333] on icon "Next slide" at bounding box center [1189, 331] width 15 height 15
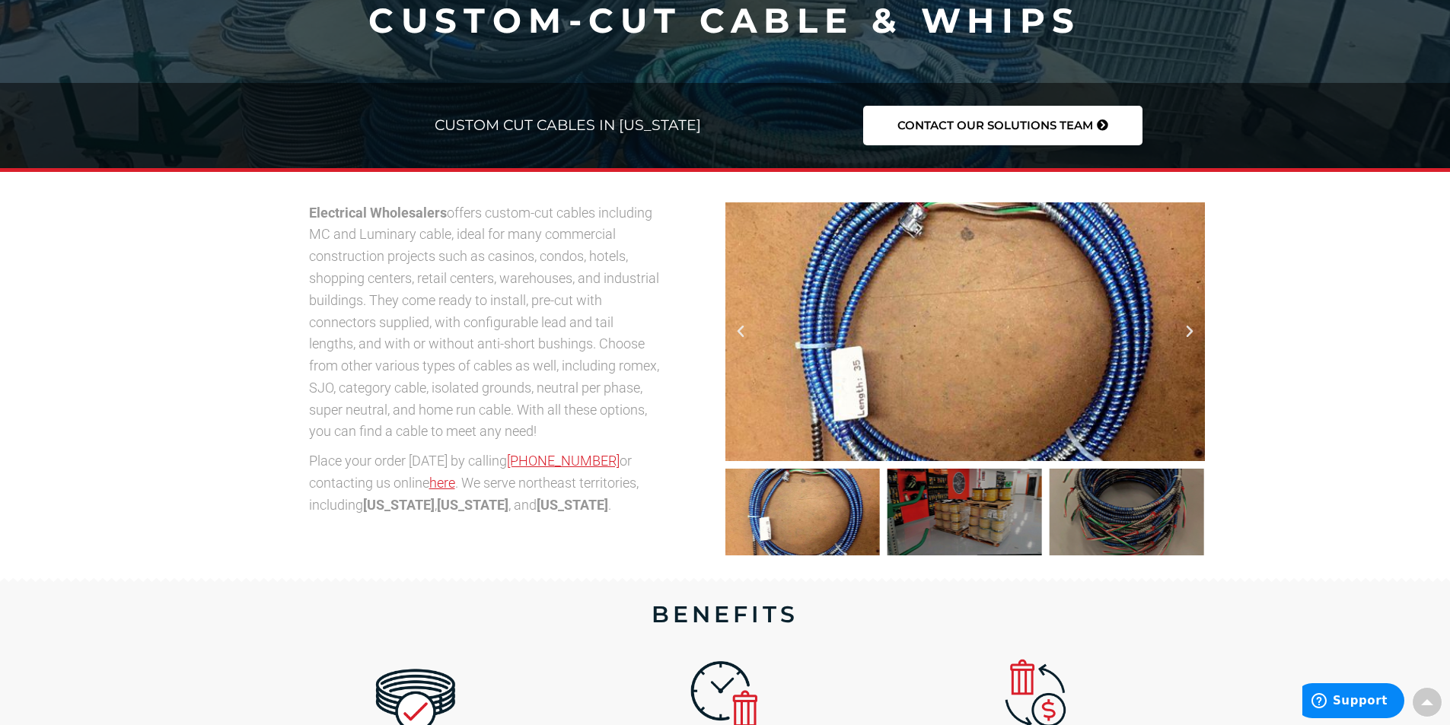
click at [1188, 333] on icon "Next slide" at bounding box center [1189, 331] width 15 height 15
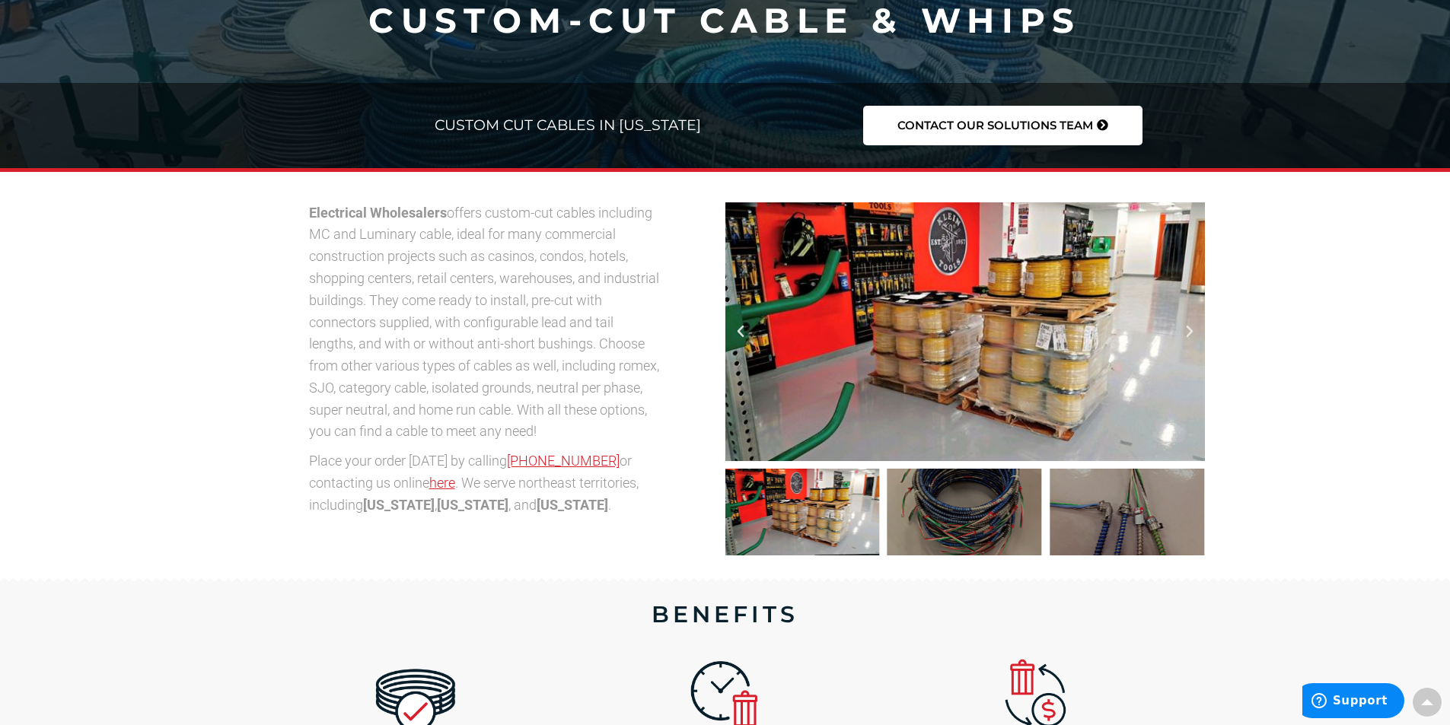
click at [1176, 333] on div at bounding box center [964, 331] width 479 height 259
click at [1201, 339] on div at bounding box center [966, 331] width 479 height 259
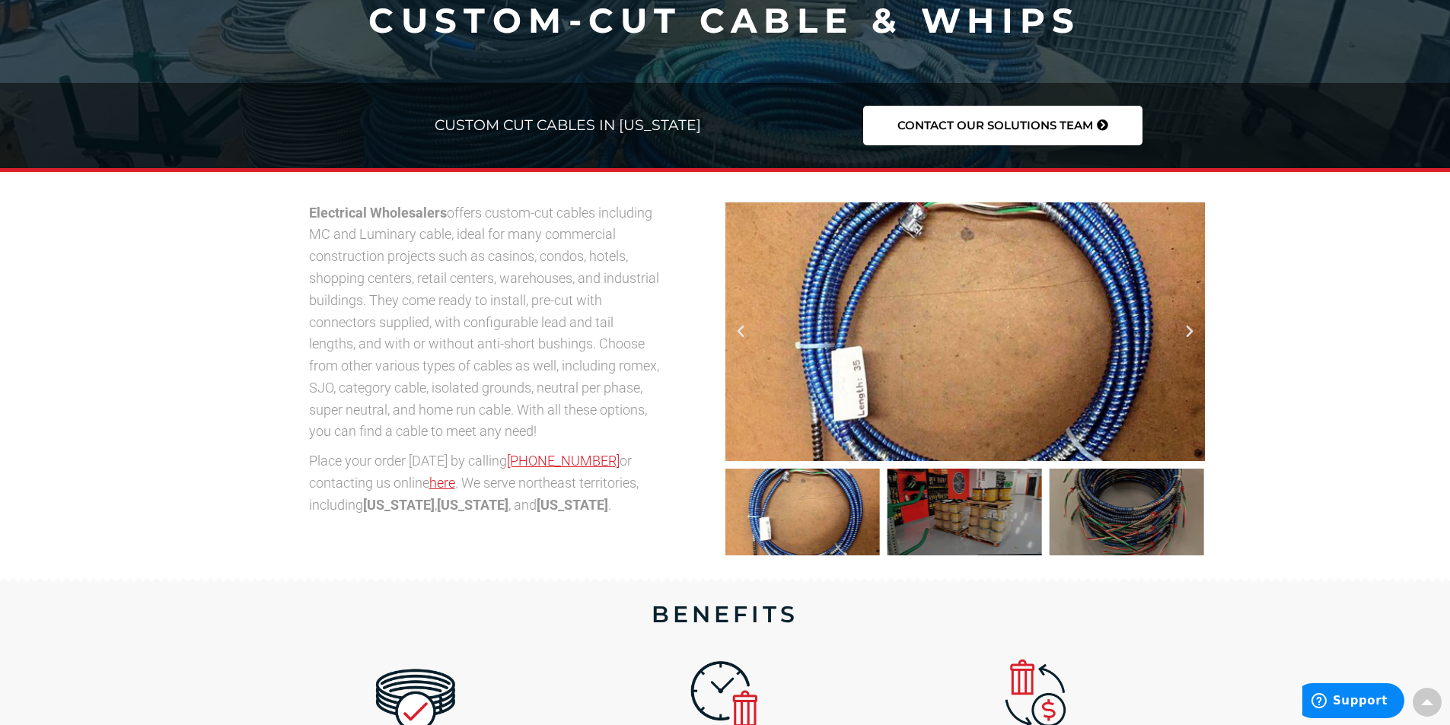
click at [1189, 333] on icon "Next slide" at bounding box center [1189, 331] width 15 height 15
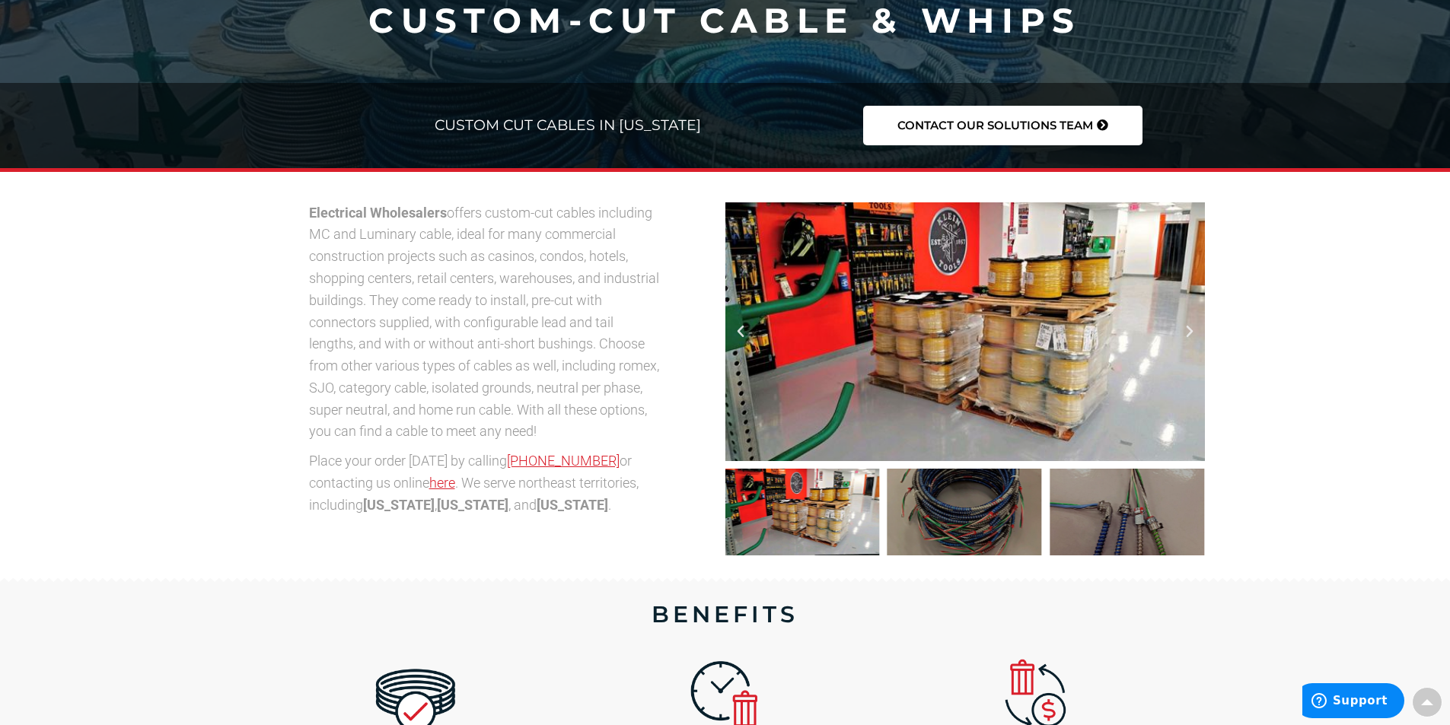
click at [1189, 333] on icon "Next slide" at bounding box center [1189, 331] width 15 height 15
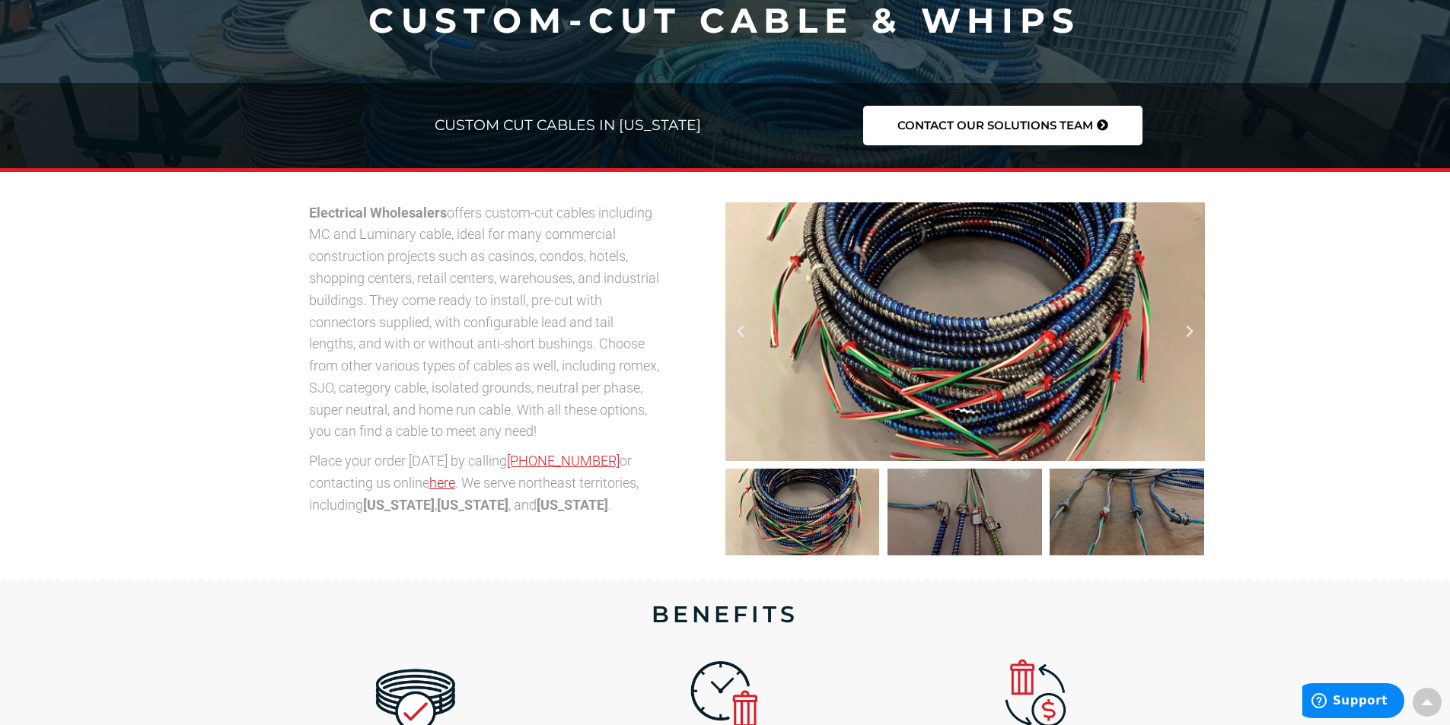
click at [1189, 333] on icon "Next slide" at bounding box center [1189, 331] width 15 height 15
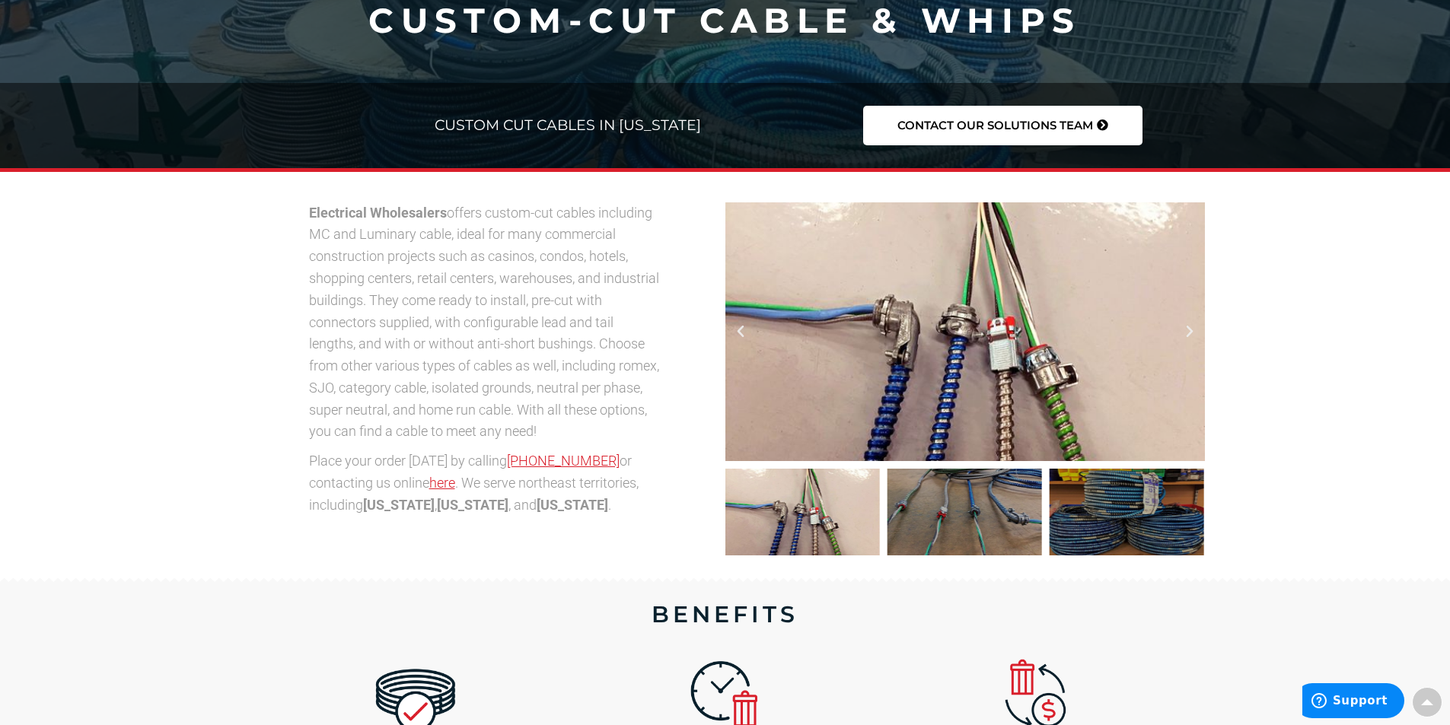
click at [1189, 333] on icon "Next slide" at bounding box center [1189, 331] width 15 height 15
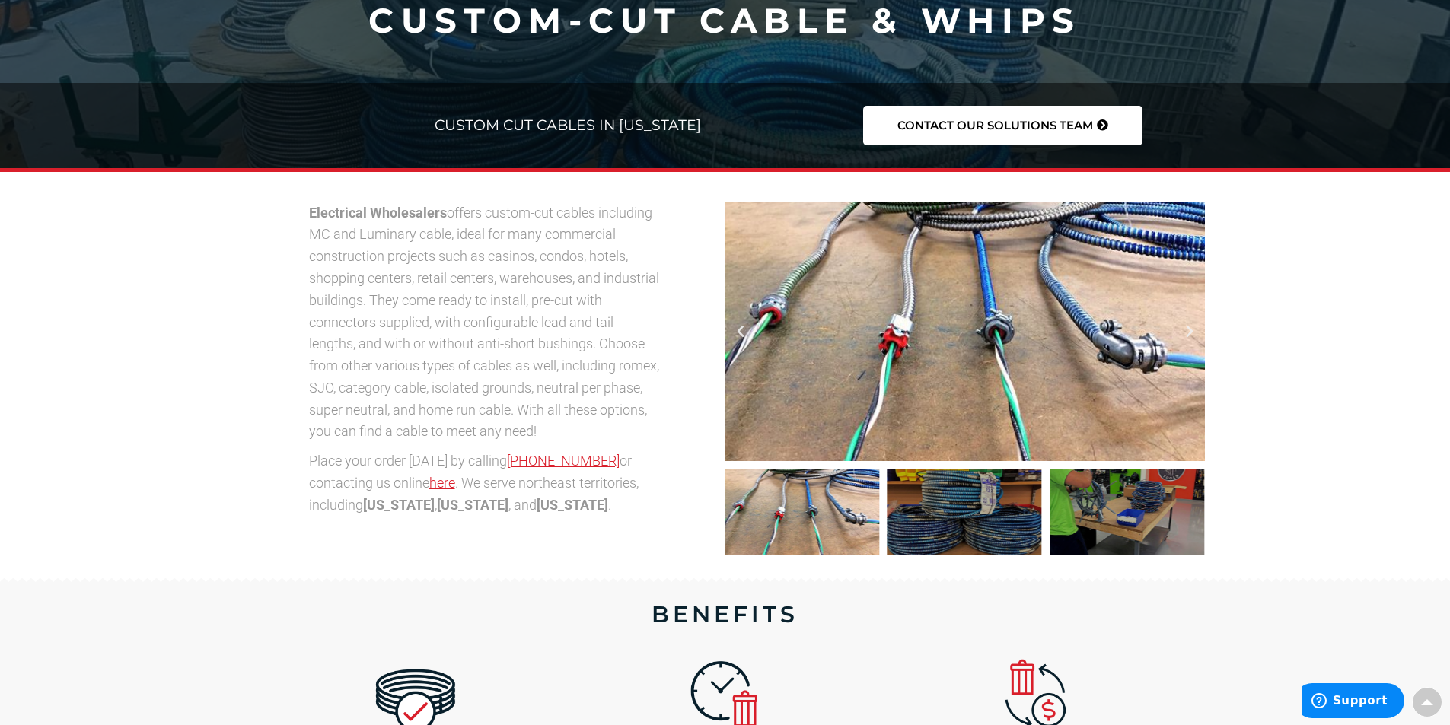
click at [1189, 333] on icon "Next slide" at bounding box center [1189, 331] width 15 height 15
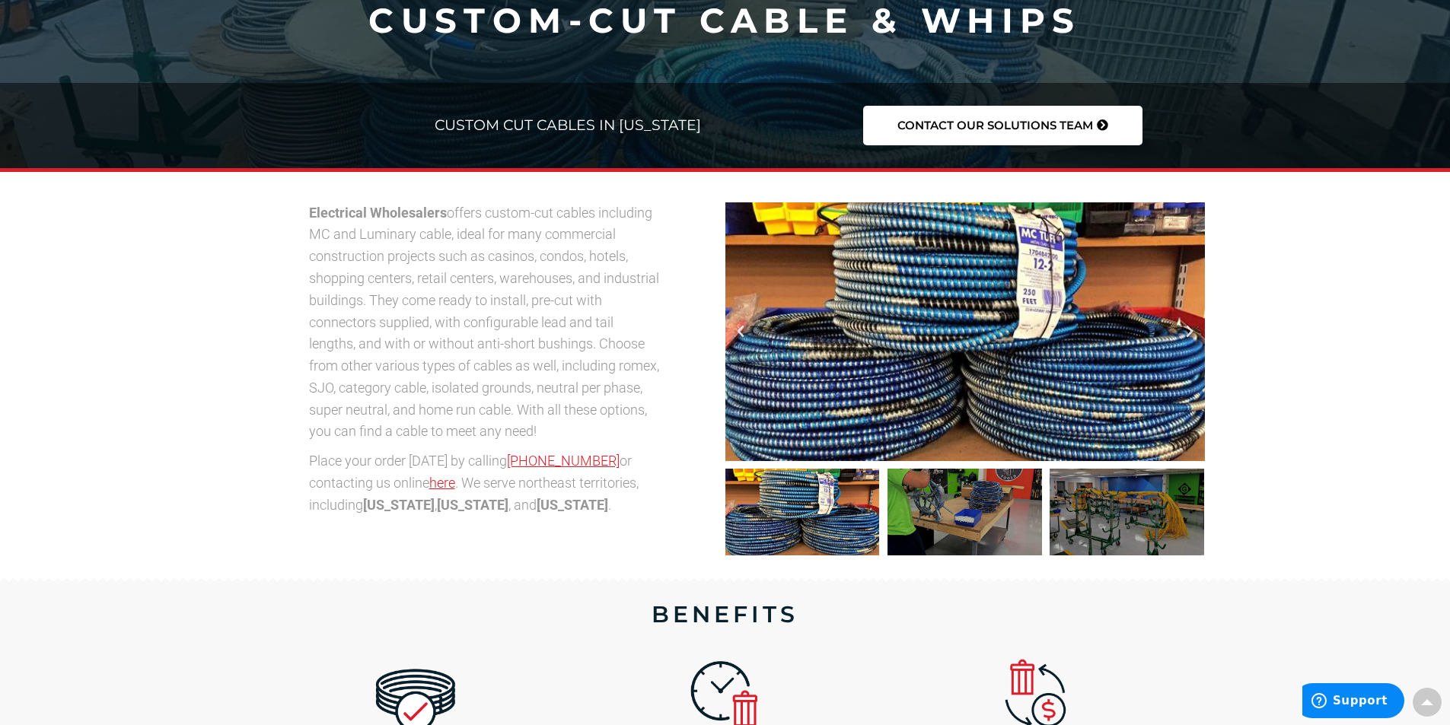
click at [1189, 333] on icon "Next slide" at bounding box center [1189, 331] width 15 height 15
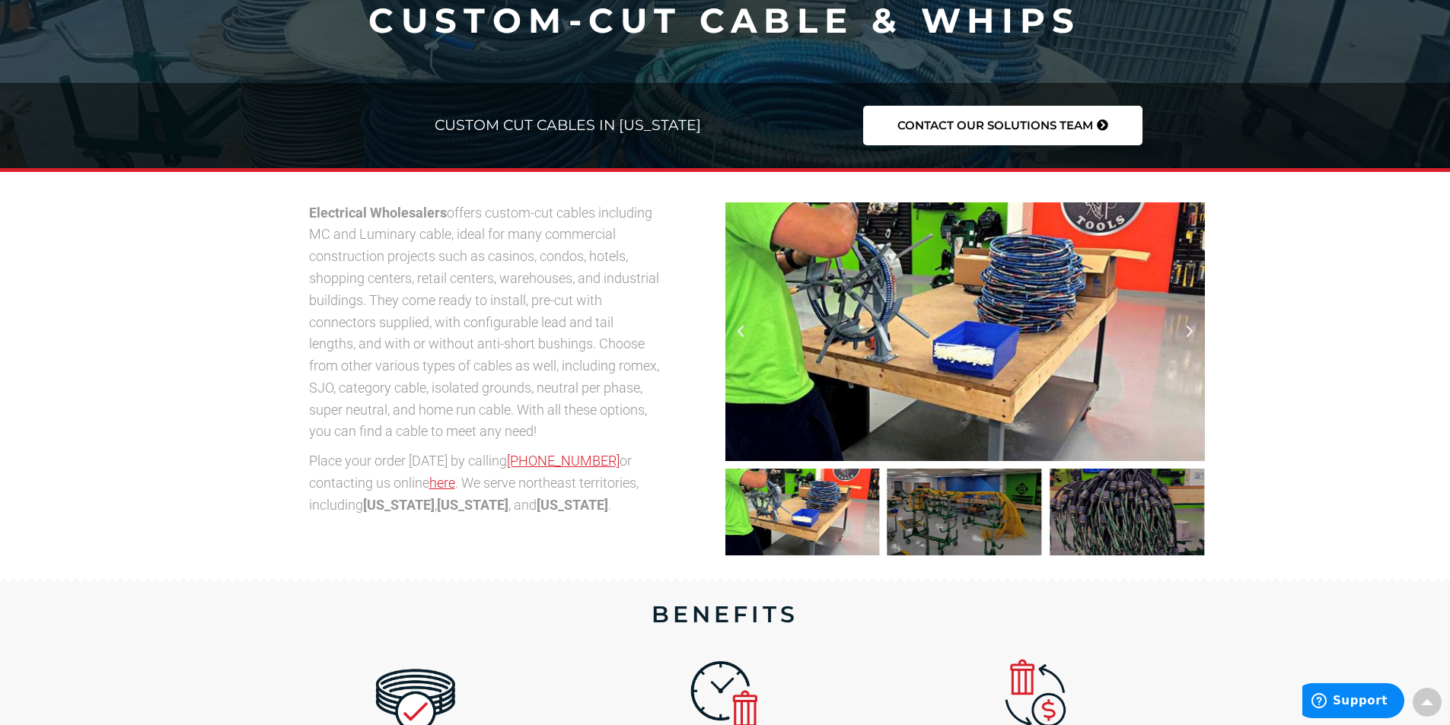
click at [1189, 333] on icon "Next slide" at bounding box center [1189, 331] width 15 height 15
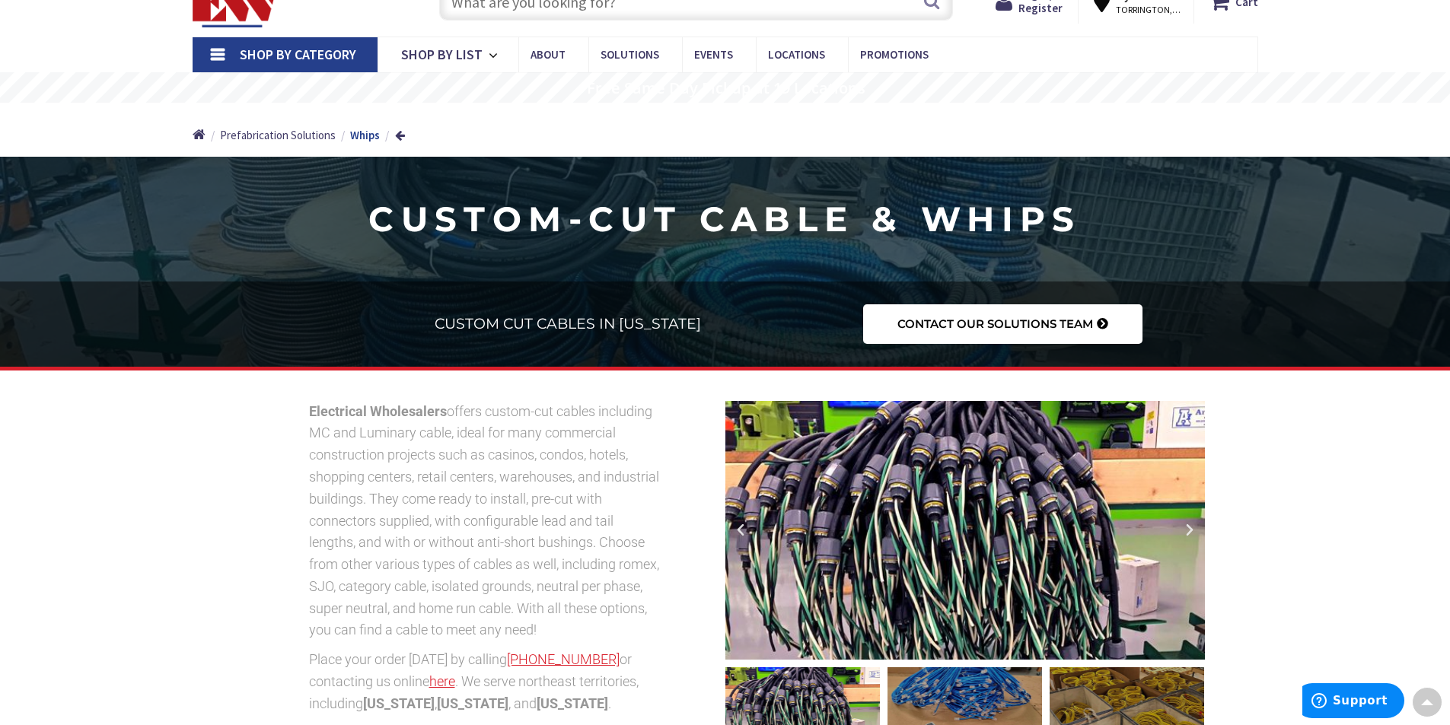
scroll to position [0, 0]
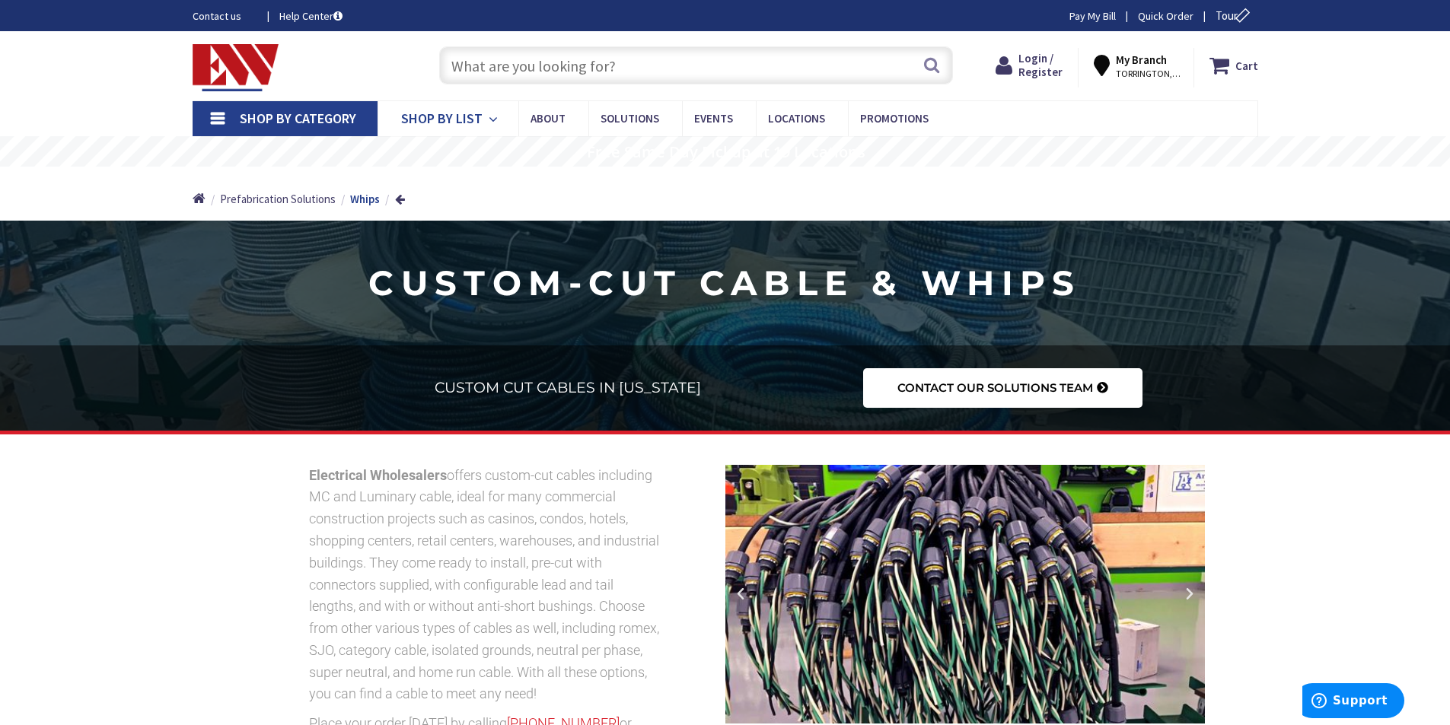
click at [440, 118] on span "Shop By List" at bounding box center [441, 119] width 81 height 18
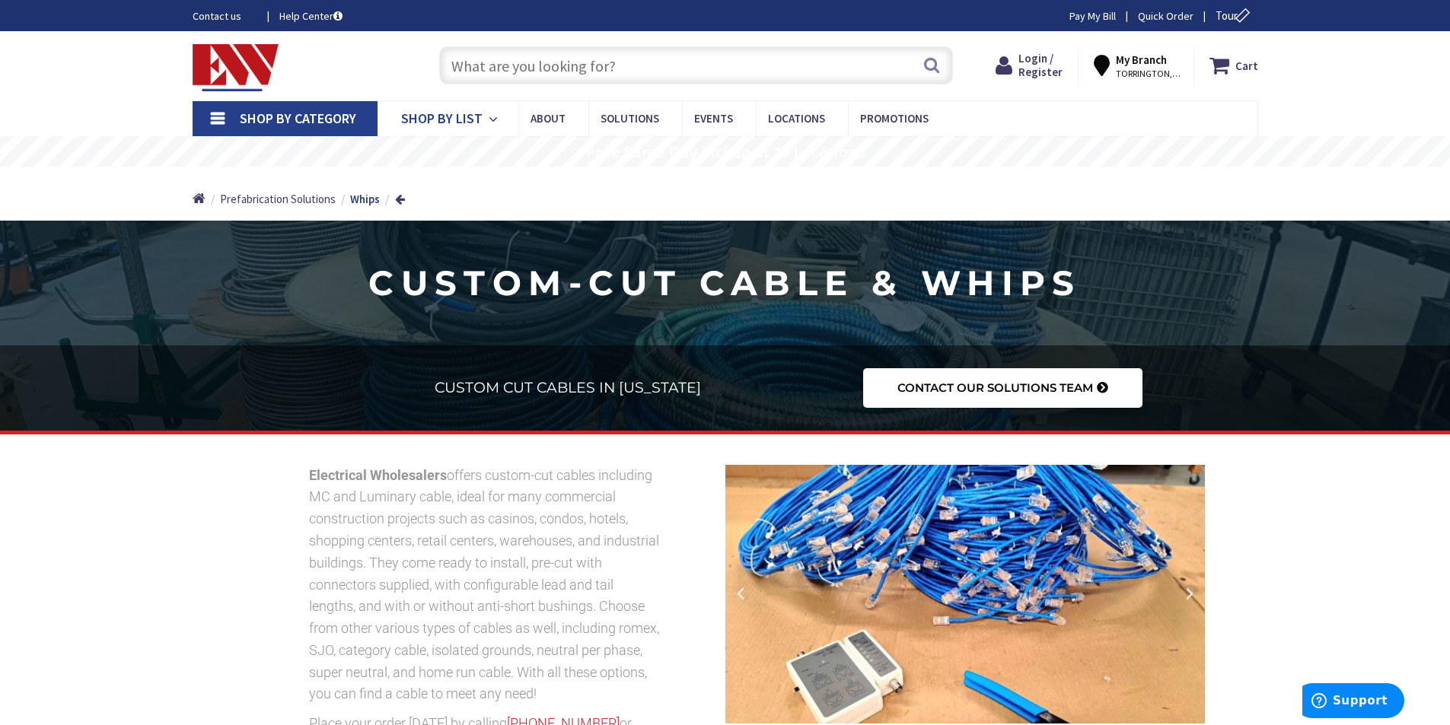
click at [457, 116] on span "Shop By List" at bounding box center [441, 119] width 81 height 18
